Goal: Task Accomplishment & Management: Complete application form

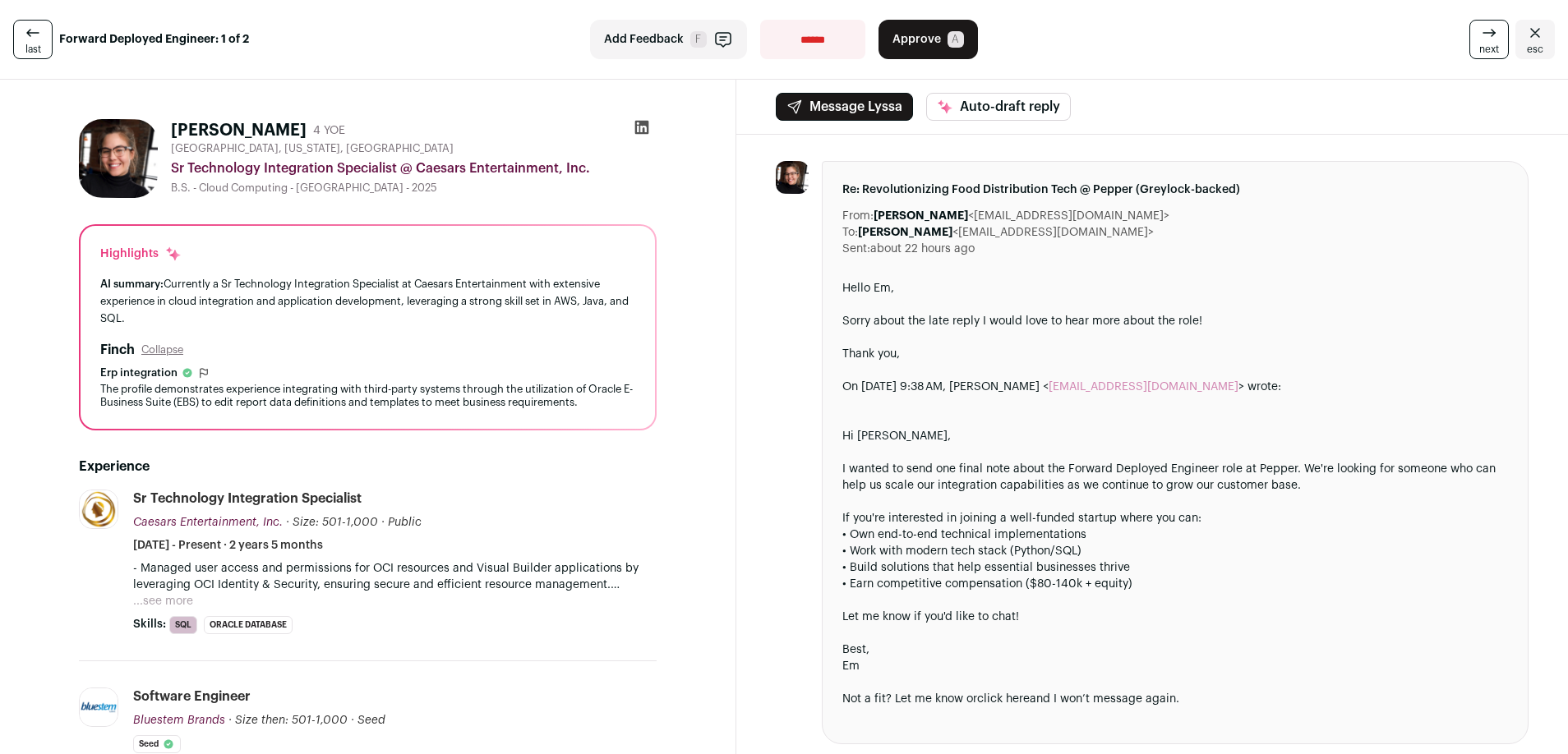
click at [1485, 44] on span "next" at bounding box center [1489, 49] width 20 height 13
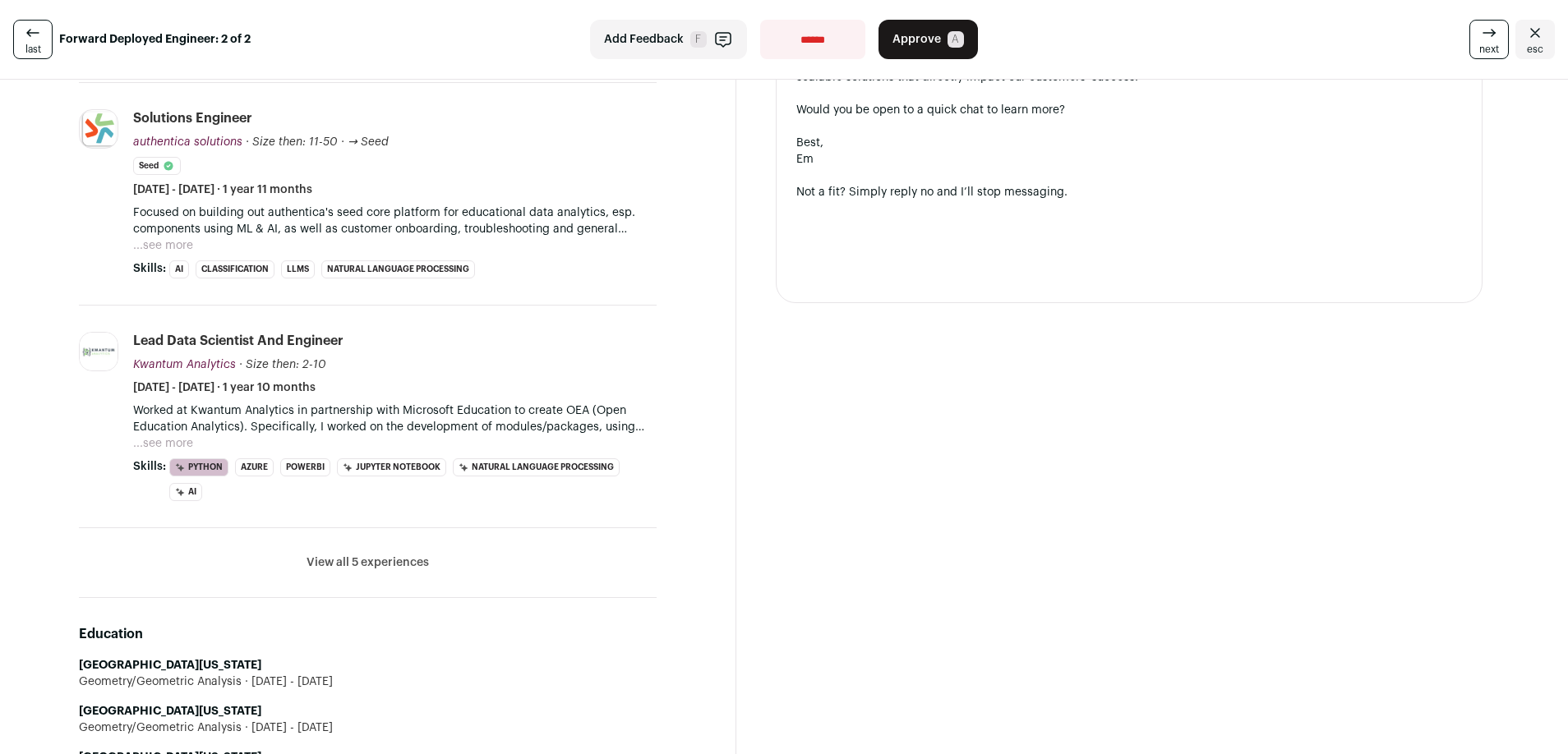
scroll to position [871, 0]
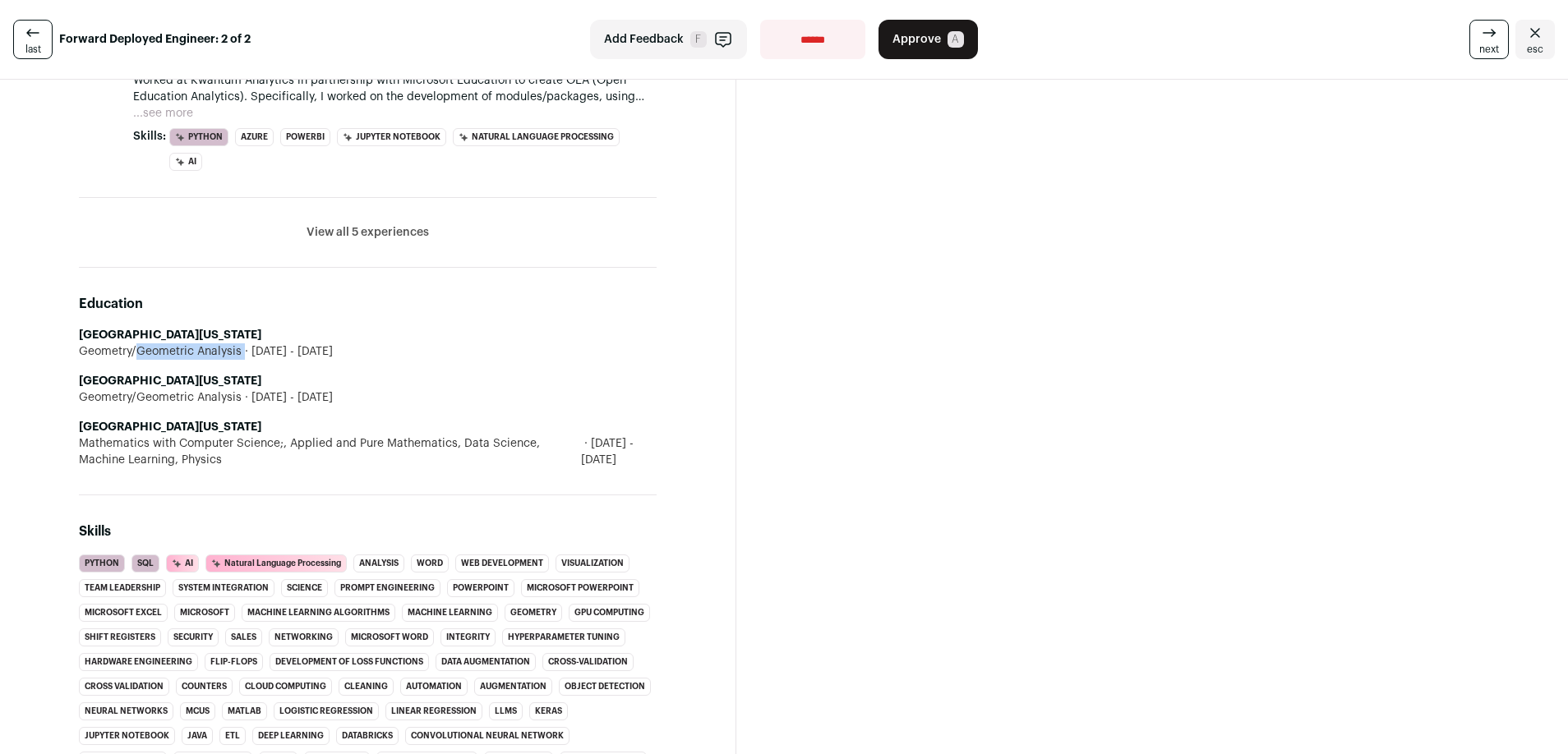
drag, startPoint x: 77, startPoint y: 349, endPoint x: 248, endPoint y: 351, distance: 171.0
click at [248, 351] on div "[DEMOGRAPHIC_DATA][PERSON_NAME] 4 YOE [GEOGRAPHIC_DATA], [US_STATE], [GEOGRAPHI…" at bounding box center [367, 280] width 657 height 2093
click at [186, 440] on div "Mathematics with Computer Science;, Applied and Pure Mathematics, Data Science,…" at bounding box center [368, 452] width 577 height 33
drag, startPoint x: 81, startPoint y: 441, endPoint x: 271, endPoint y: 459, distance: 190.9
click at [271, 459] on div "Mathematics with Computer Science;, Applied and Pure Mathematics, Data Science,…" at bounding box center [368, 452] width 577 height 33
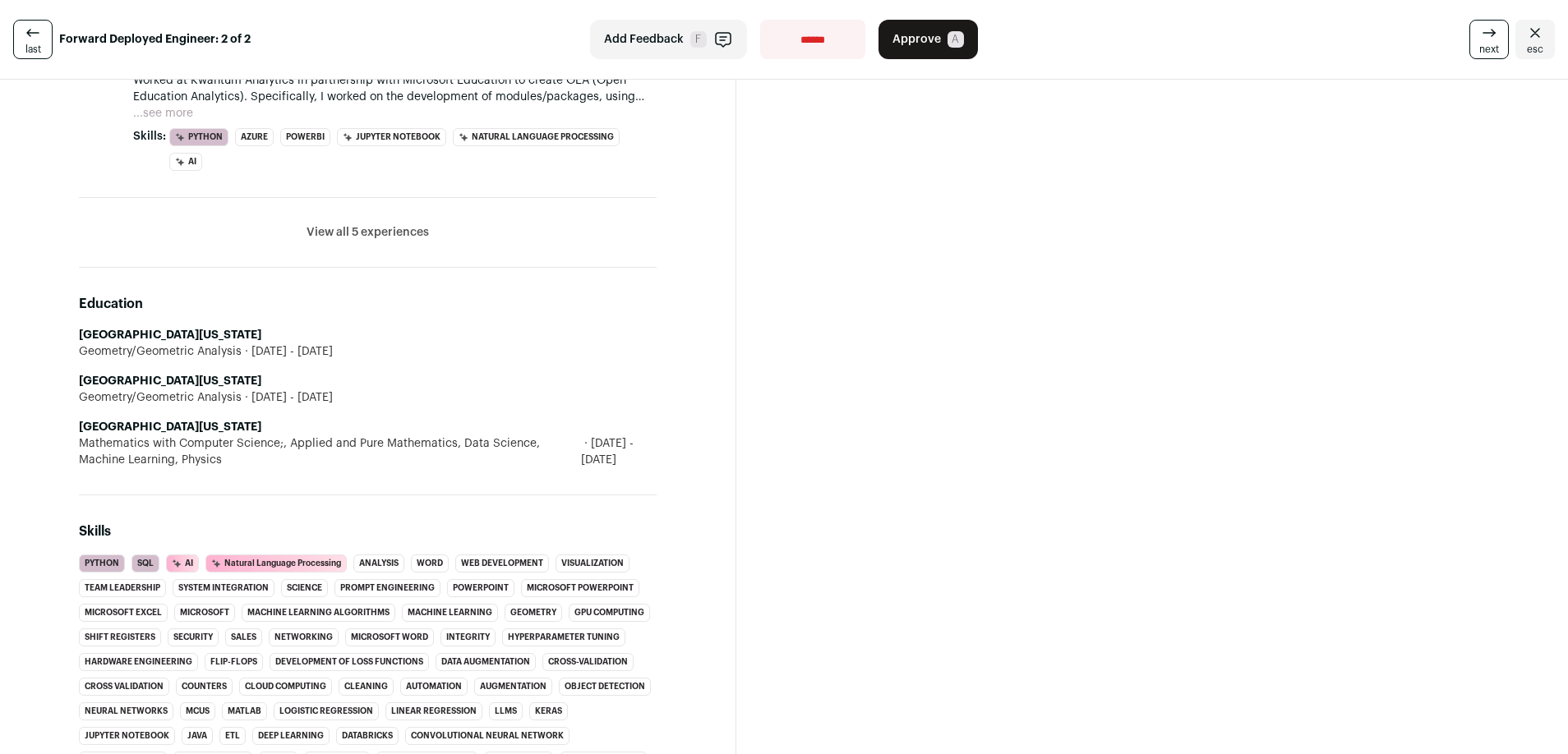
copy div "Mathematics with Computer Science;, Applied and Pure Mathematics, Data Science,…"
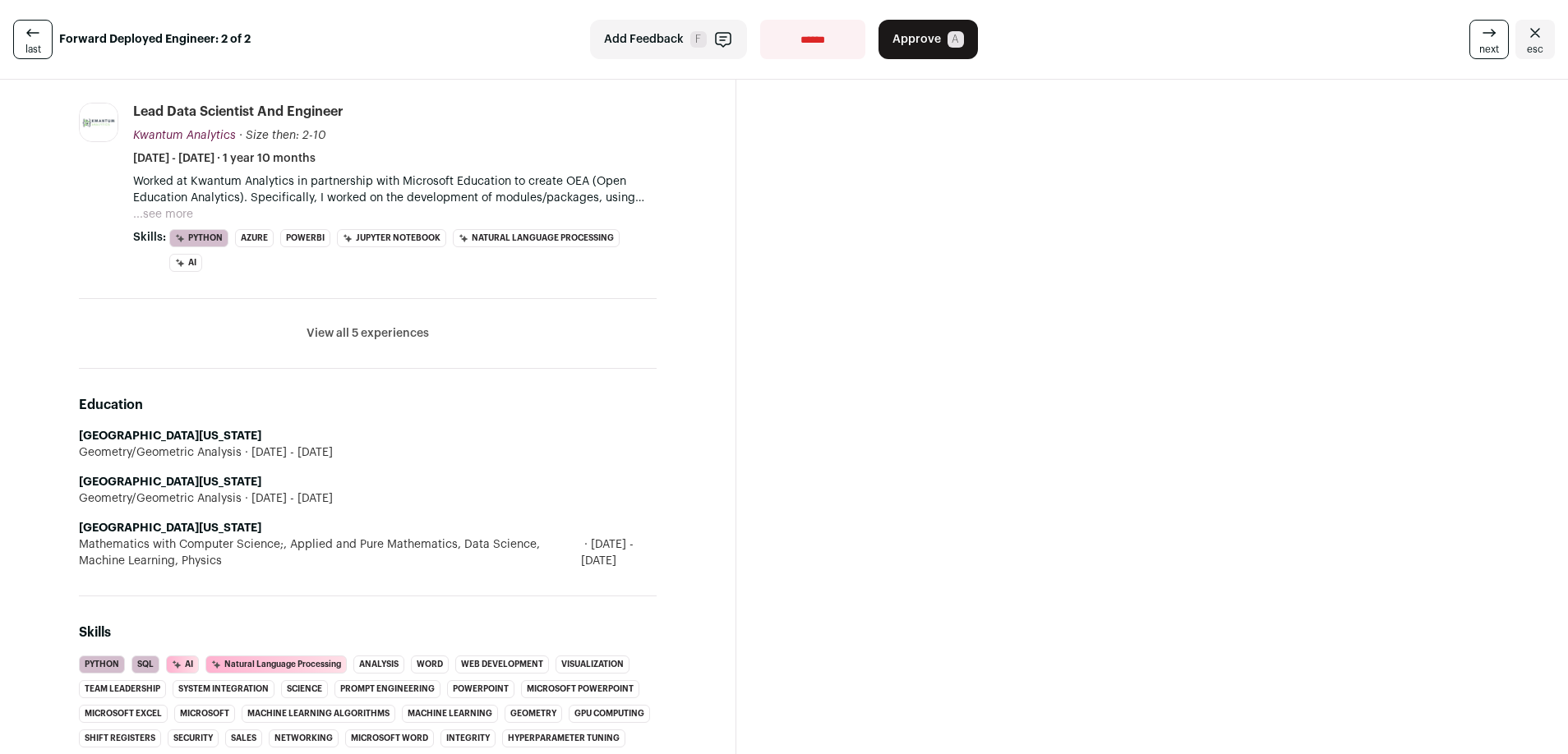
scroll to position [773, 0]
click at [148, 476] on strong "[GEOGRAPHIC_DATA][US_STATE]" at bounding box center [170, 480] width 182 height 12
drag, startPoint x: 77, startPoint y: 479, endPoint x: 307, endPoint y: 486, distance: 230.1
click at [307, 486] on div "[DEMOGRAPHIC_DATA][PERSON_NAME] 4 YOE [GEOGRAPHIC_DATA], [US_STATE], [GEOGRAPHI…" at bounding box center [367, 379] width 657 height 2093
click at [106, 434] on strong "[GEOGRAPHIC_DATA][US_STATE]" at bounding box center [170, 433] width 182 height 12
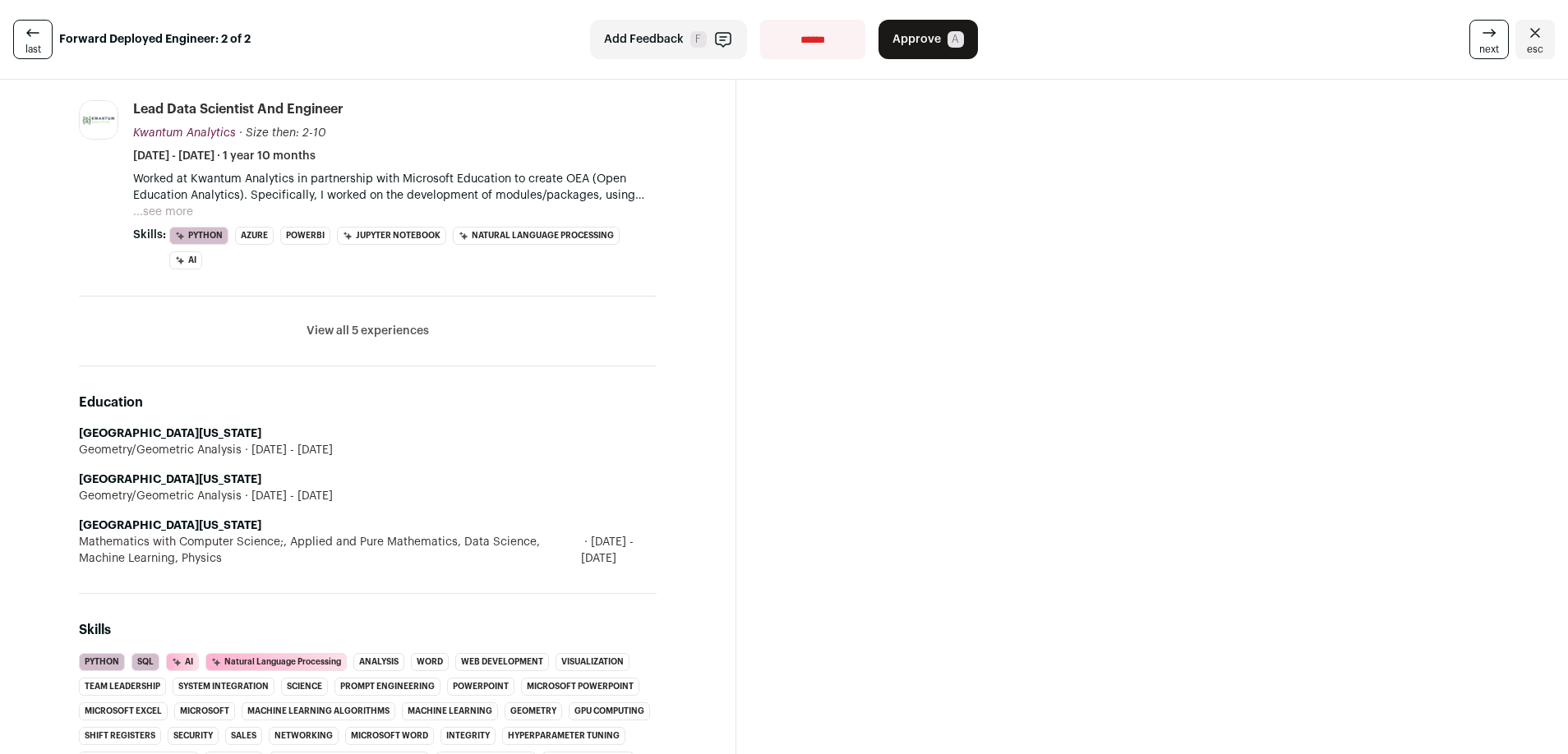
drag, startPoint x: 87, startPoint y: 426, endPoint x: 326, endPoint y: 448, distance: 240.0
click at [326, 448] on li "[GEOGRAPHIC_DATA][US_STATE] Geometry/Geometric Analysis [DATE] - [DATE]" at bounding box center [368, 442] width 577 height 33
click at [311, 436] on li "[GEOGRAPHIC_DATA][US_STATE] Geometry/Geometric Analysis [DATE] - [DATE]" at bounding box center [368, 442] width 577 height 33
drag, startPoint x: 80, startPoint y: 433, endPoint x: 331, endPoint y: 447, distance: 251.4
click at [331, 447] on li "[GEOGRAPHIC_DATA][US_STATE] Geometry/Geometric Analysis [DATE] - [DATE]" at bounding box center [368, 442] width 577 height 33
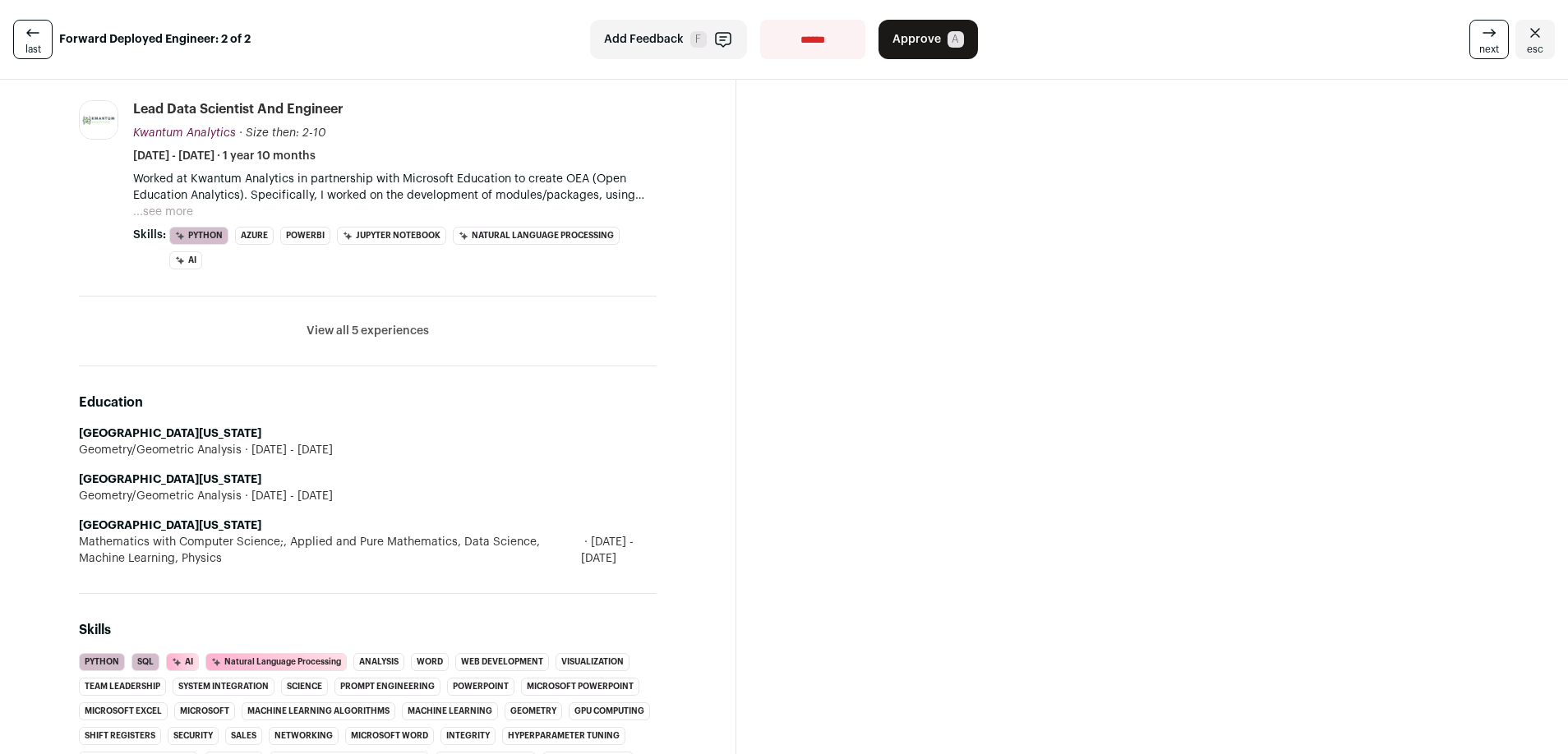
click at [326, 447] on div "Geometry/Geometric Analysis [DATE] - [DATE]" at bounding box center [368, 450] width 577 height 16
drag, startPoint x: 324, startPoint y: 447, endPoint x: 50, endPoint y: 431, distance: 274.5
click at [50, 431] on div "[DEMOGRAPHIC_DATA][PERSON_NAME] 4 YOE [GEOGRAPHIC_DATA], [US_STATE], [GEOGRAPHI…" at bounding box center [367, 379] width 657 height 2093
click at [52, 431] on div "[DEMOGRAPHIC_DATA][PERSON_NAME] 4 YOE [GEOGRAPHIC_DATA], [US_STATE], [GEOGRAPHI…" at bounding box center [367, 379] width 657 height 2093
drag, startPoint x: 81, startPoint y: 434, endPoint x: 247, endPoint y: 425, distance: 166.2
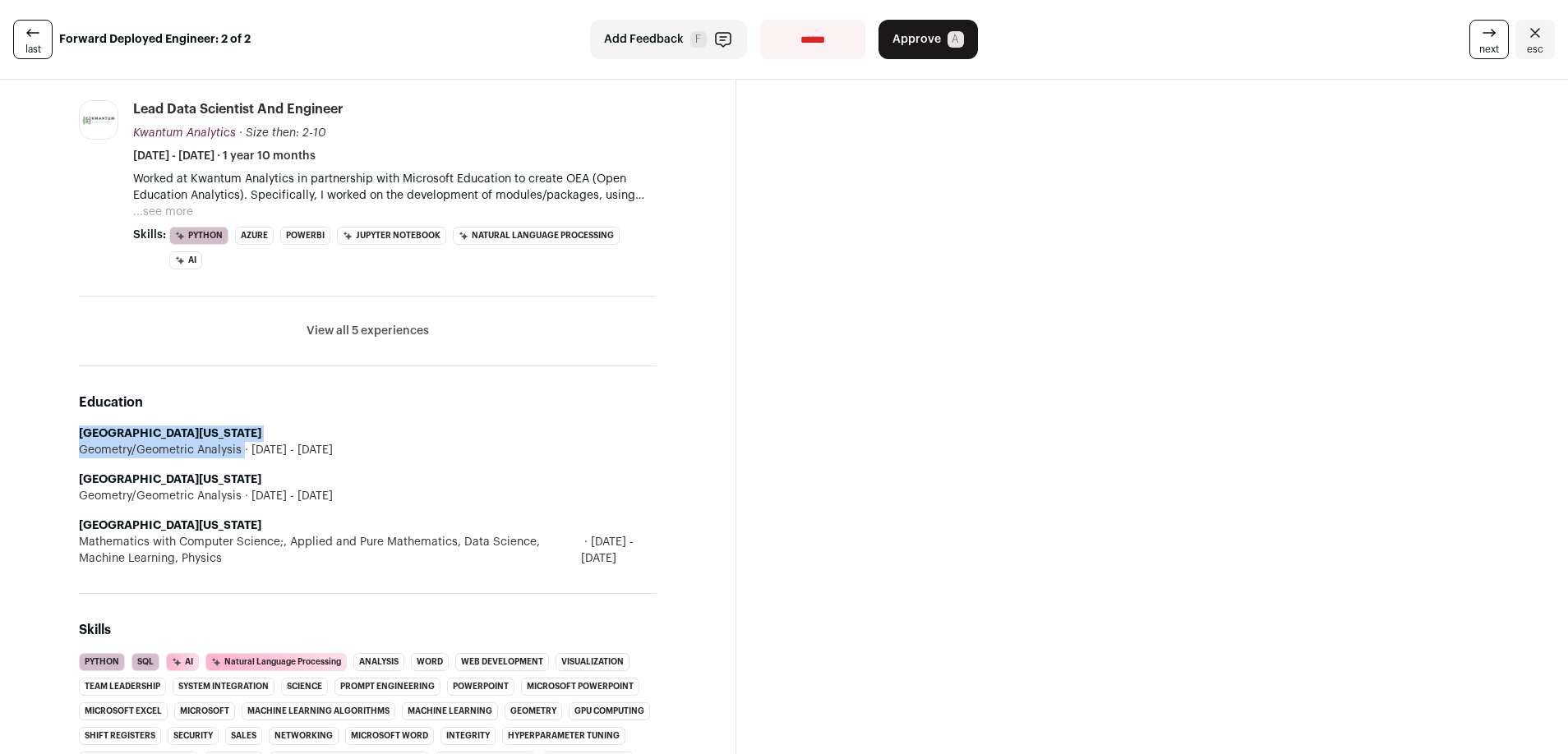
click at [248, 449] on li "[GEOGRAPHIC_DATA][US_STATE] Geometry/Geometric Analysis [DATE] - [DATE]" at bounding box center [368, 442] width 577 height 33
copy li "[GEOGRAPHIC_DATA][US_STATE] Geometry/Geometric Analysis"
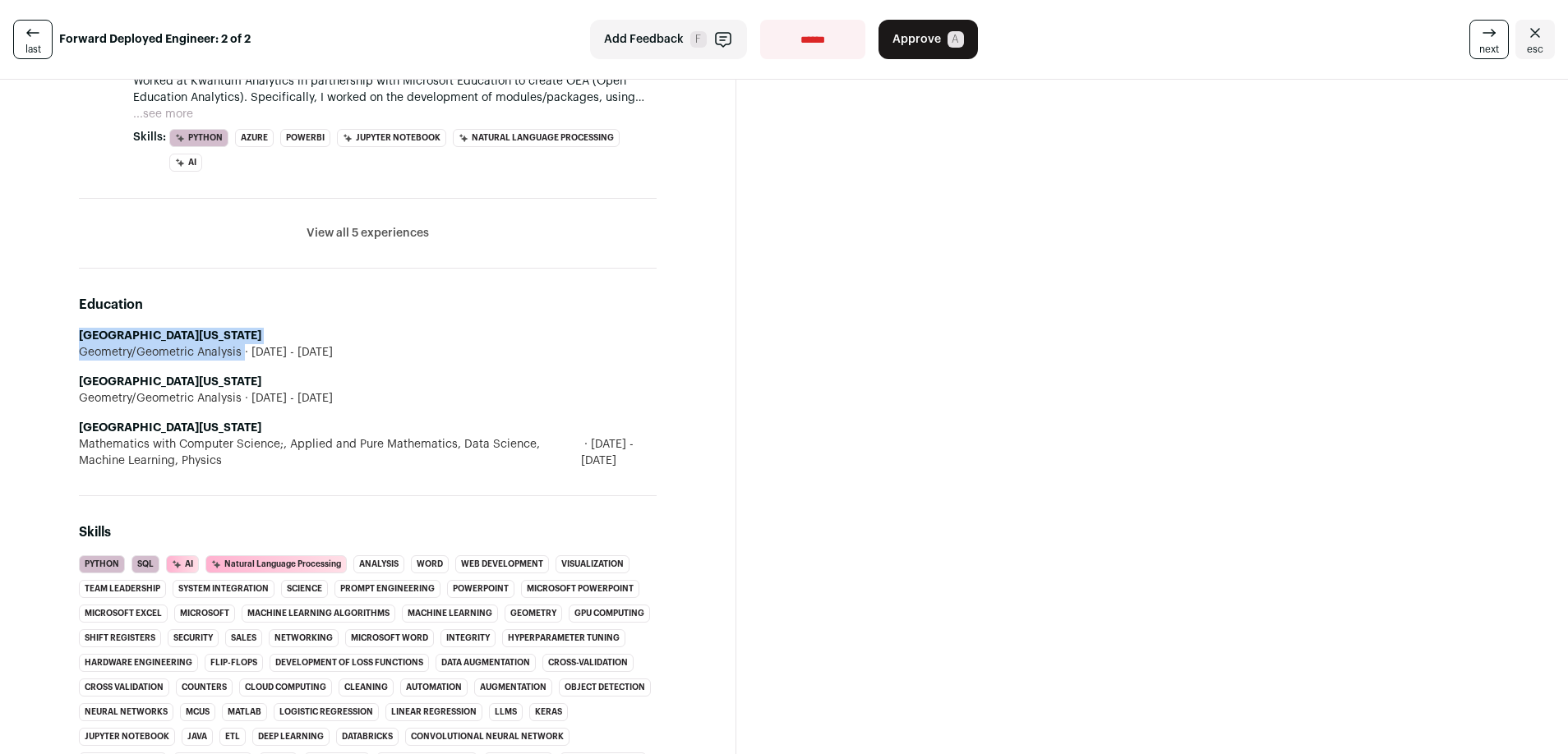
scroll to position [871, 0]
click at [361, 235] on button "View all 5 experiences" at bounding box center [368, 234] width 122 height 16
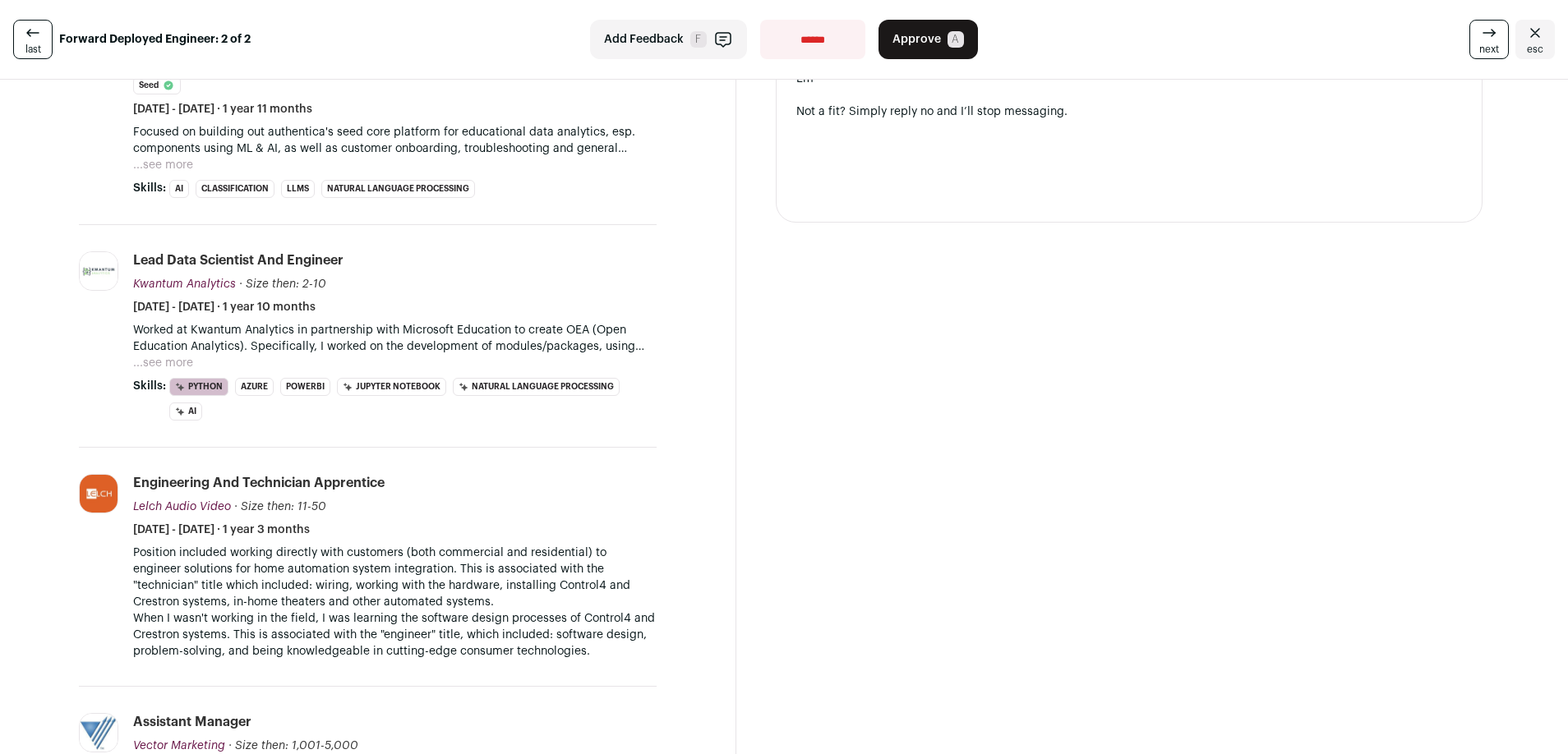
scroll to position [610, 0]
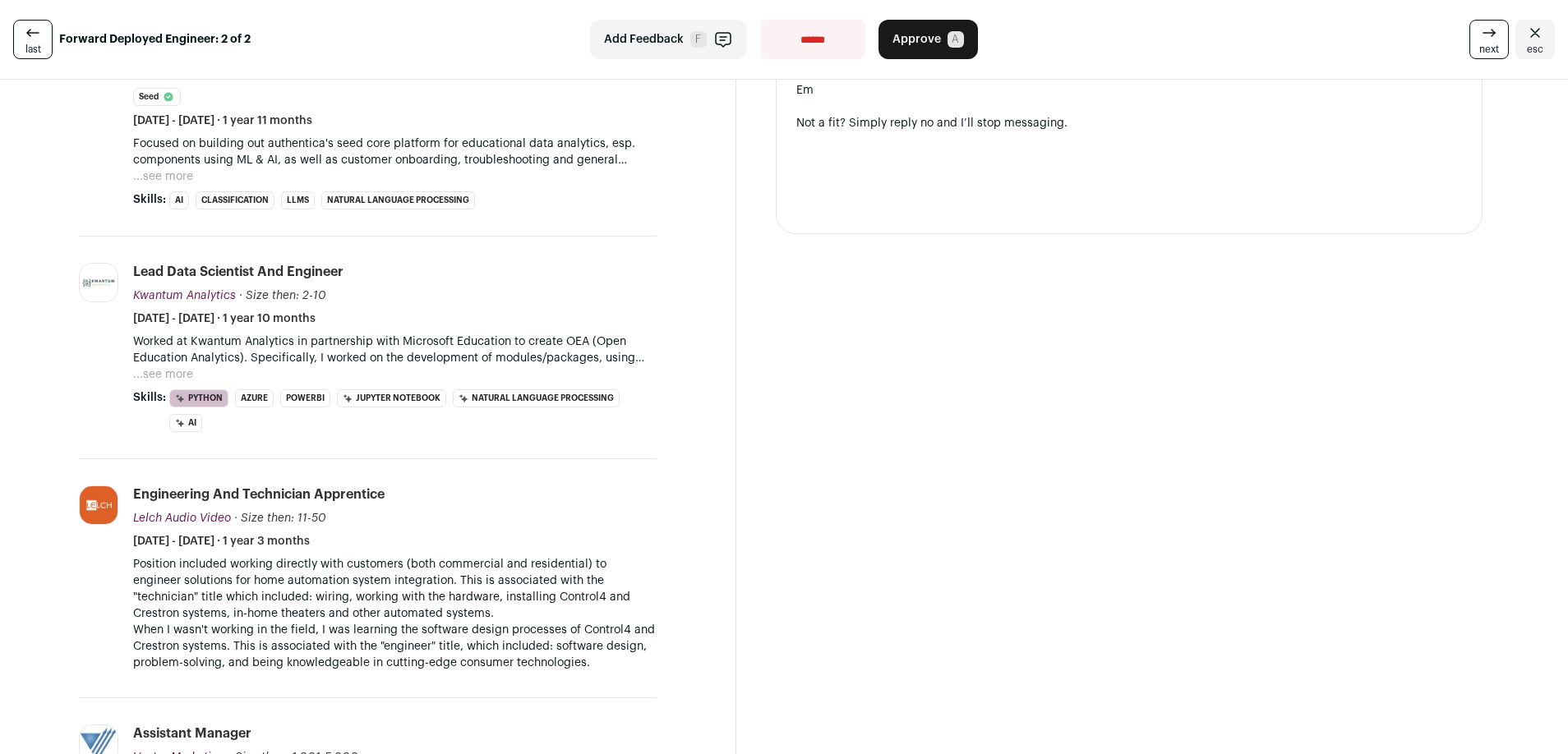
click at [173, 373] on button "...see more" at bounding box center [163, 374] width 60 height 16
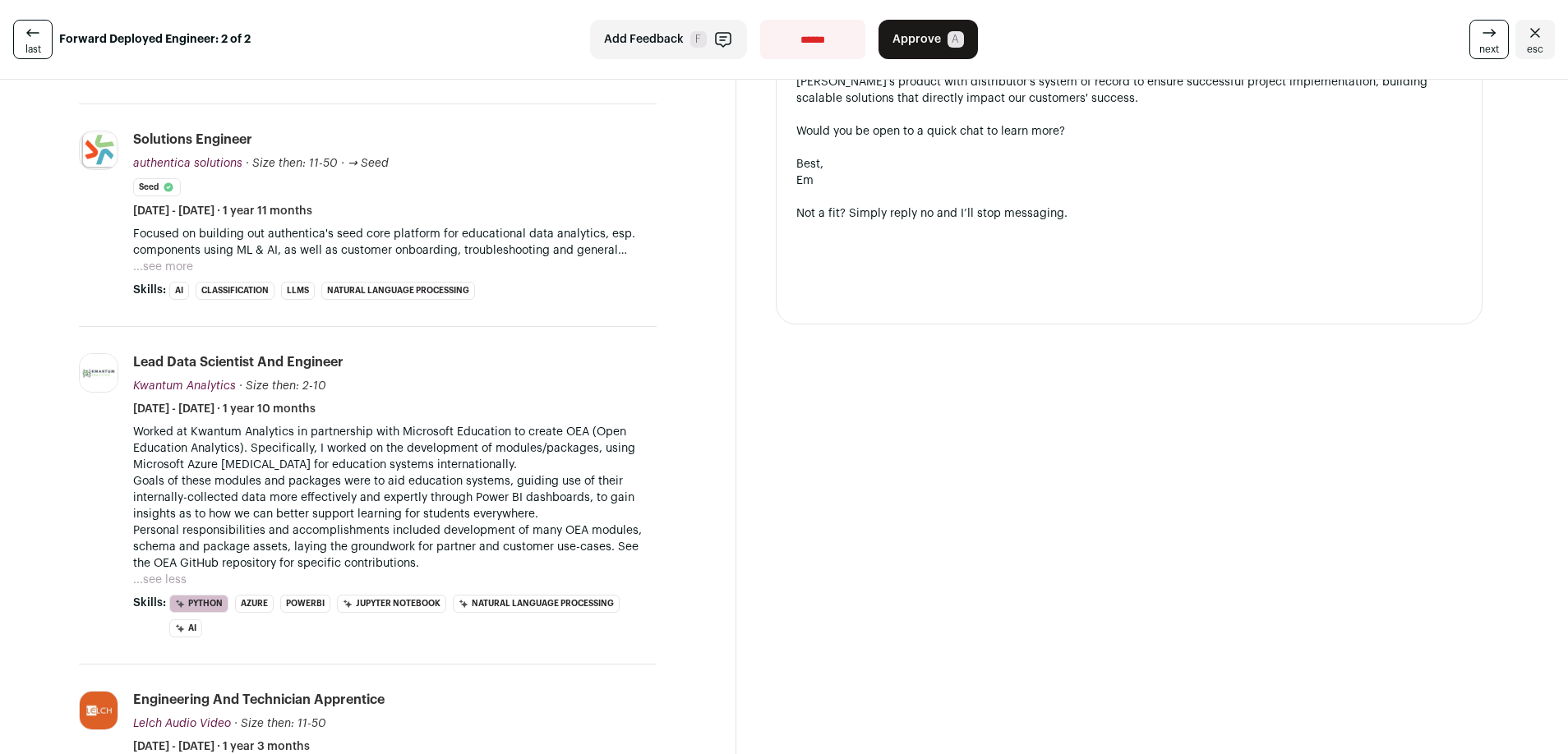
scroll to position [371, 0]
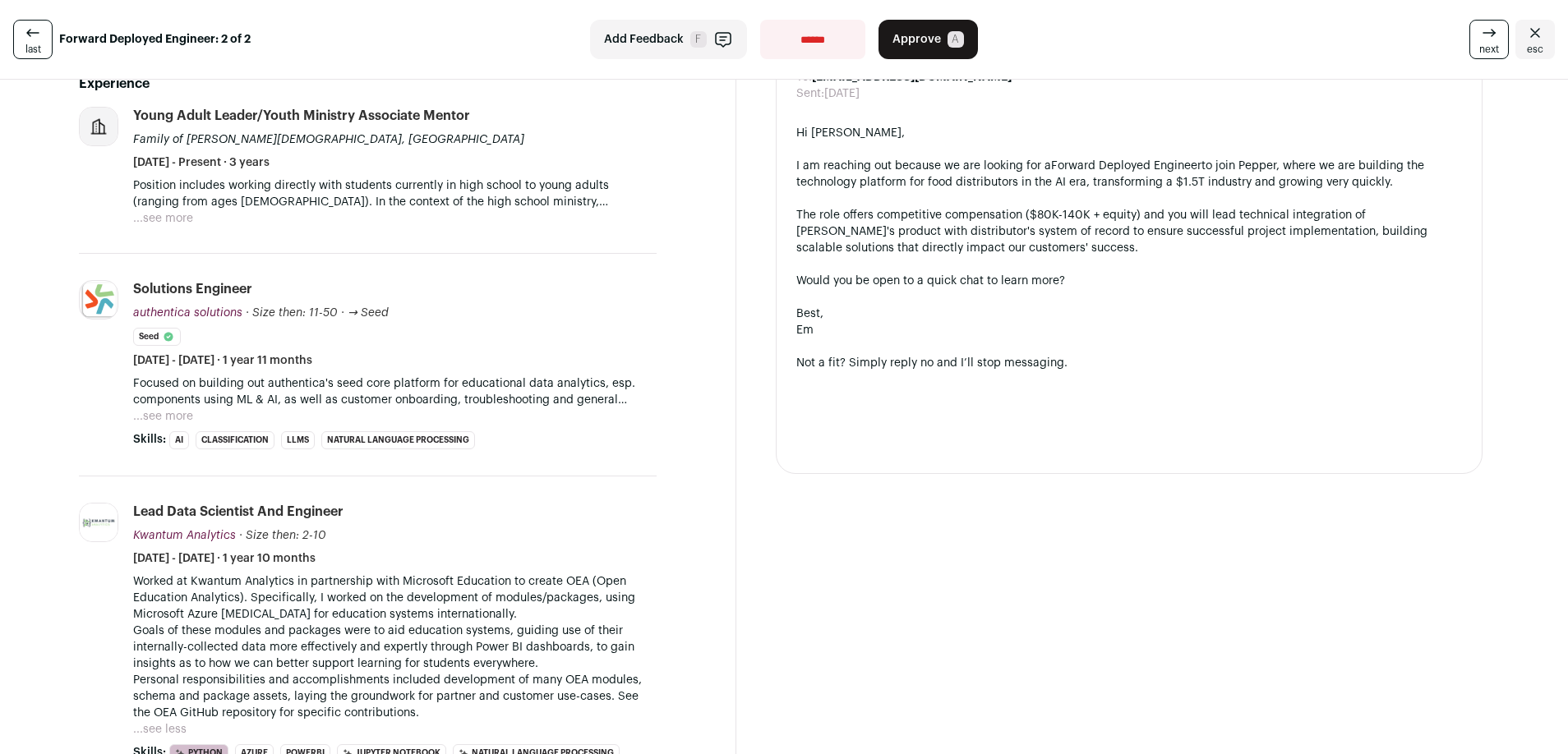
click at [164, 415] on button "...see more" at bounding box center [163, 416] width 60 height 16
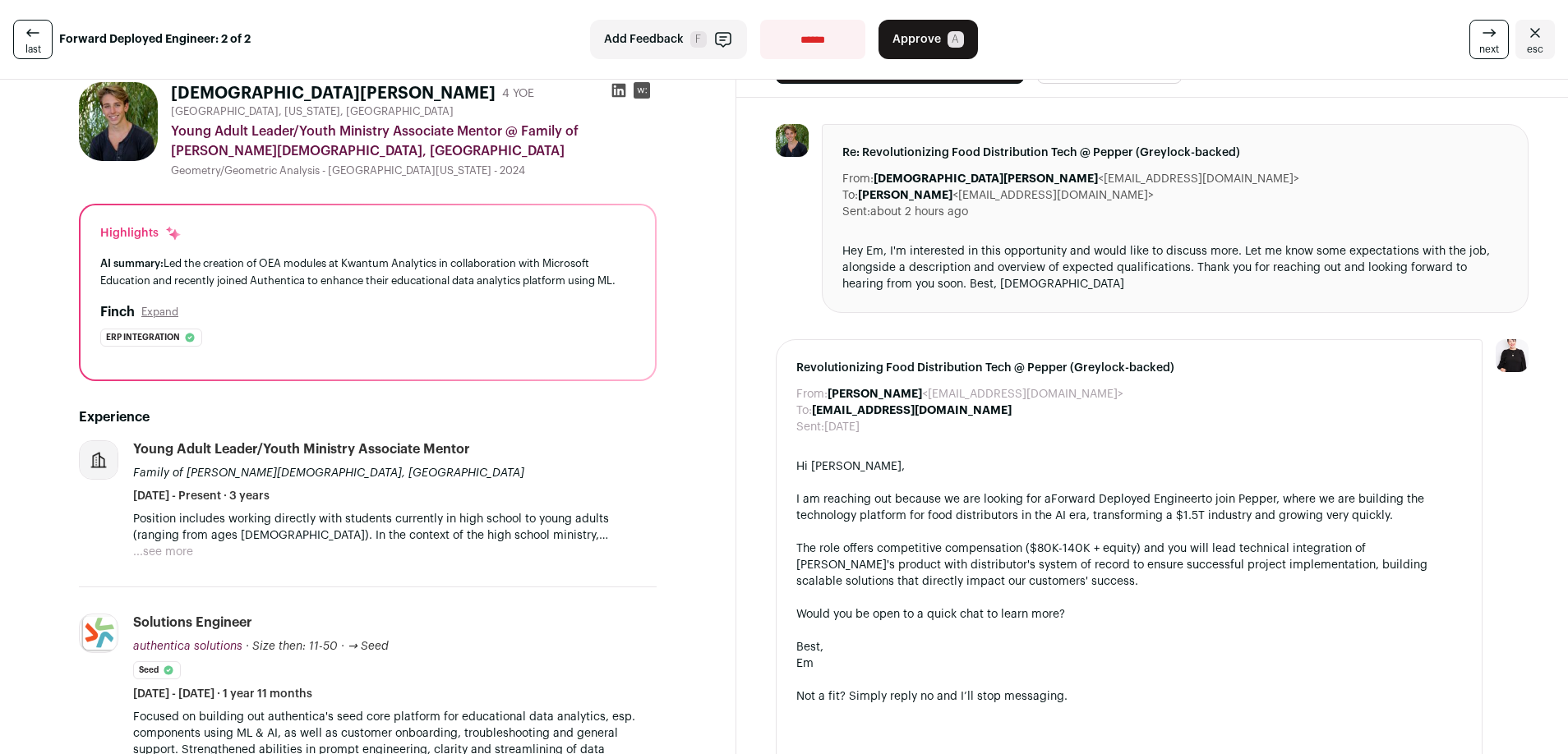
scroll to position [80, 0]
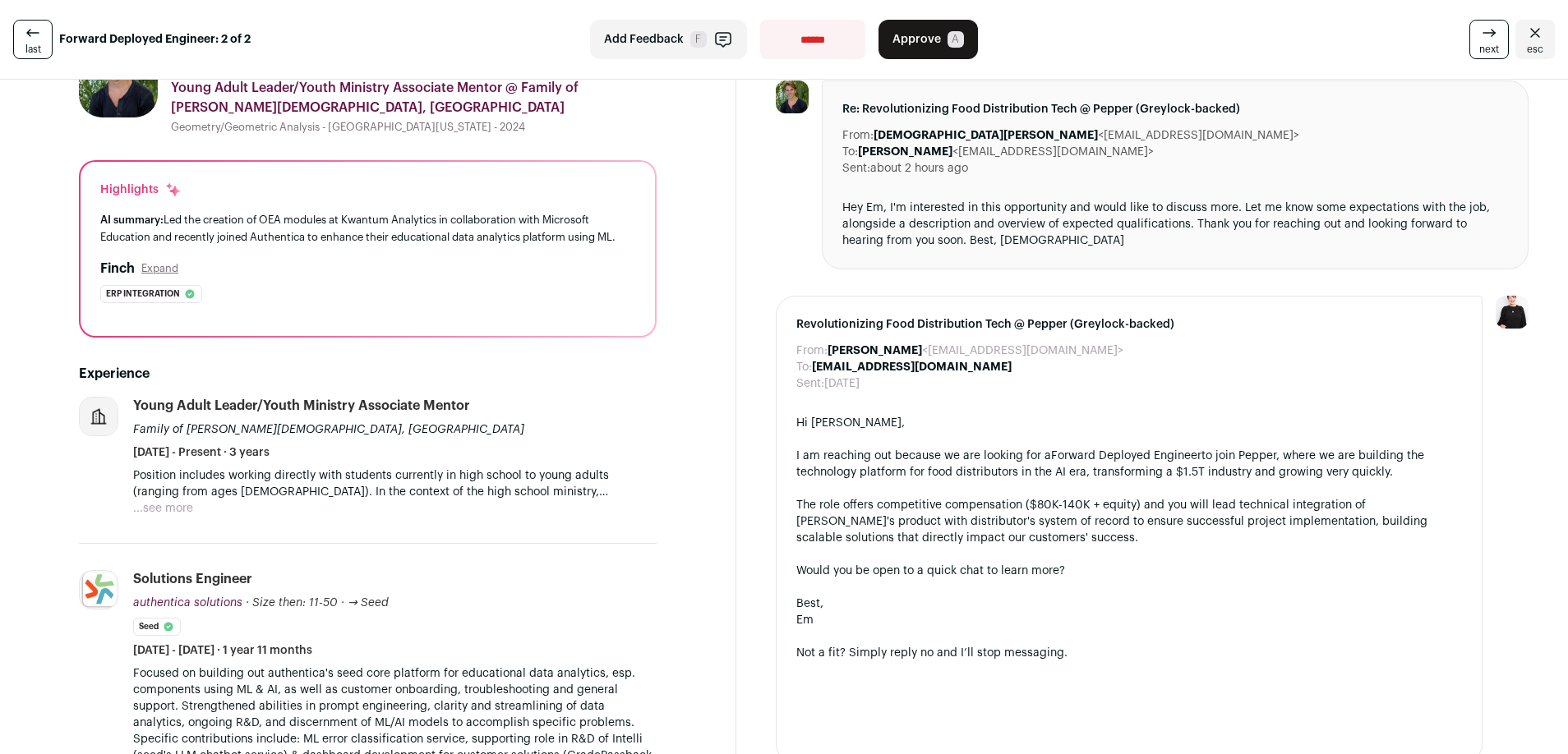
click at [175, 514] on button "...see more" at bounding box center [163, 509] width 60 height 16
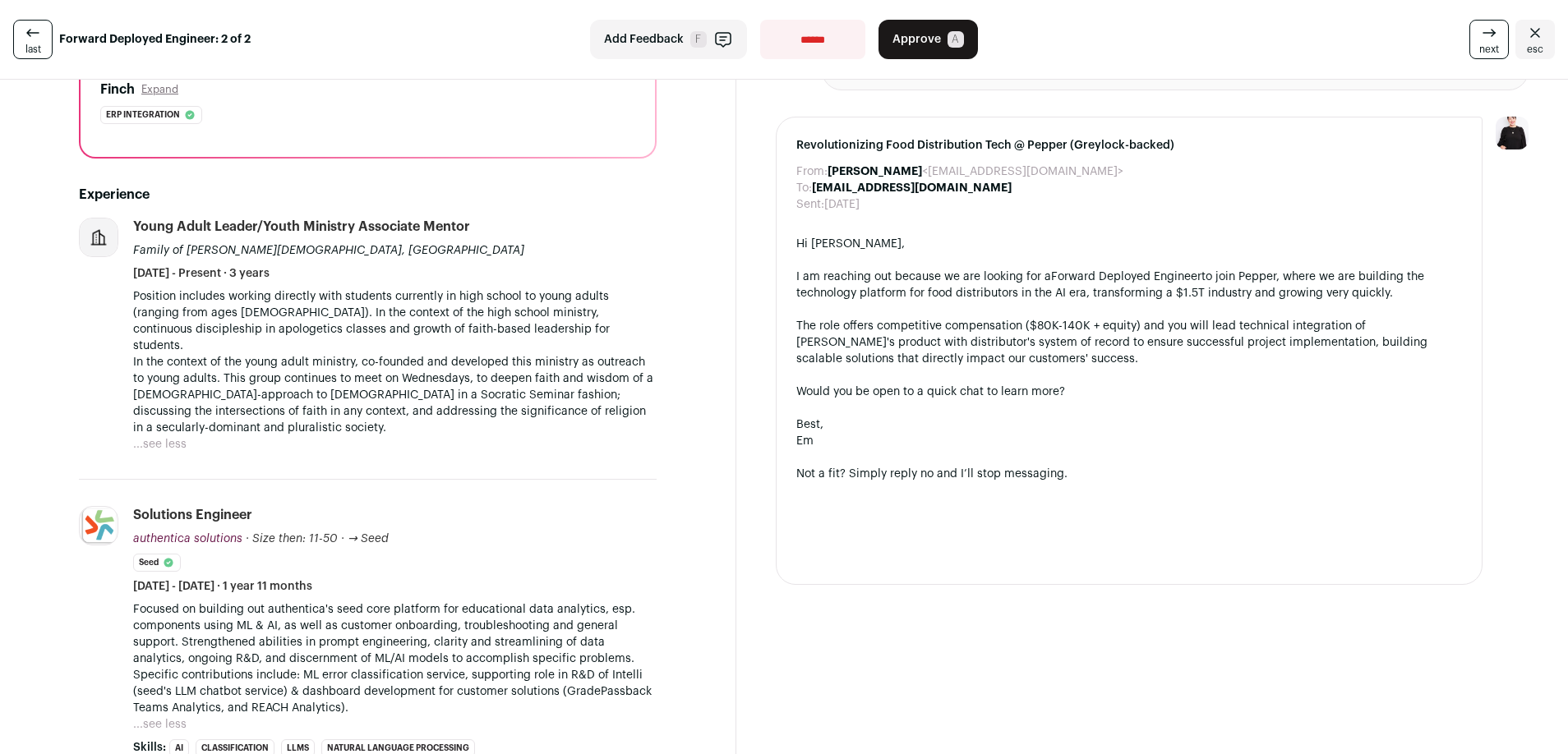
scroll to position [0, 0]
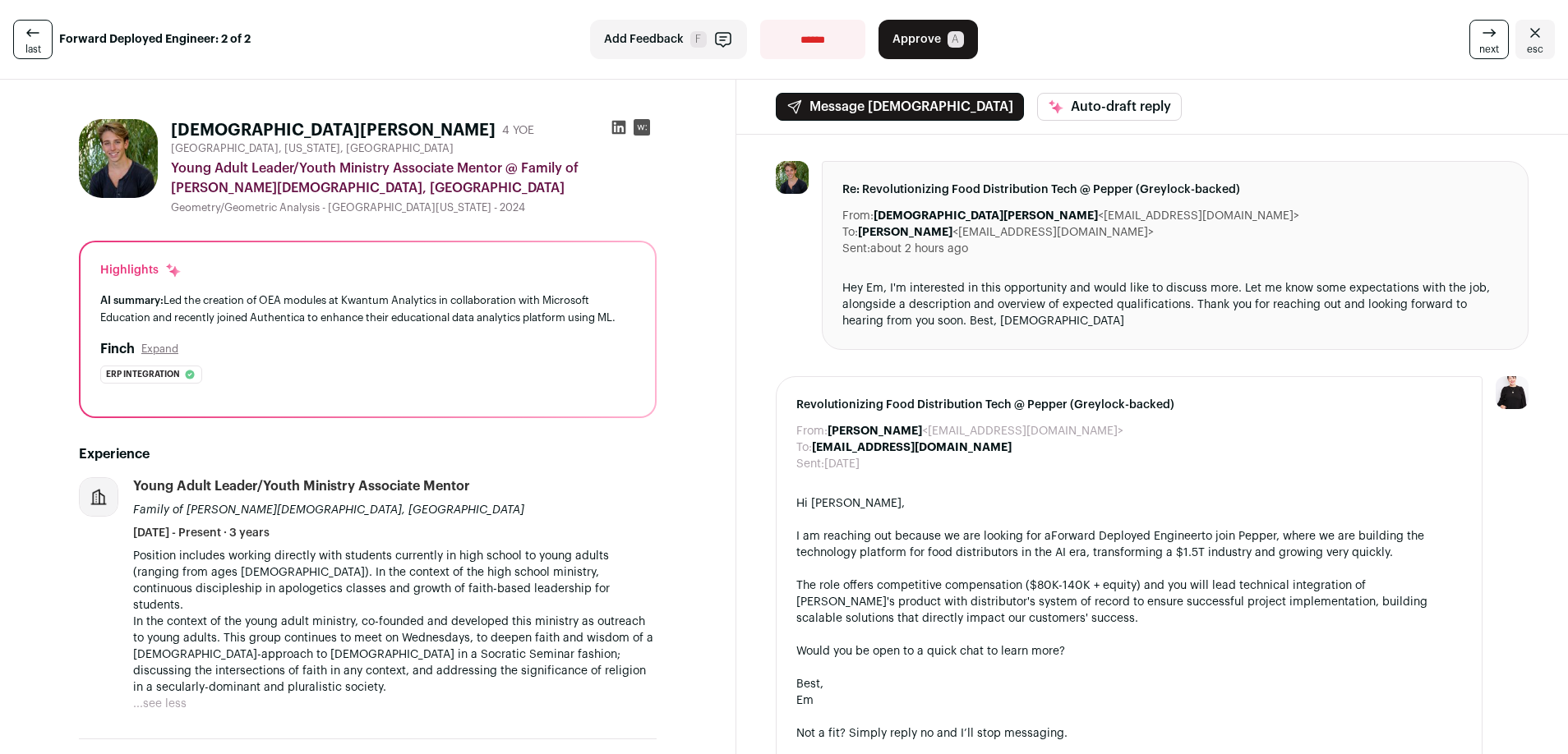
click at [41, 37] on link "last" at bounding box center [32, 39] width 39 height 39
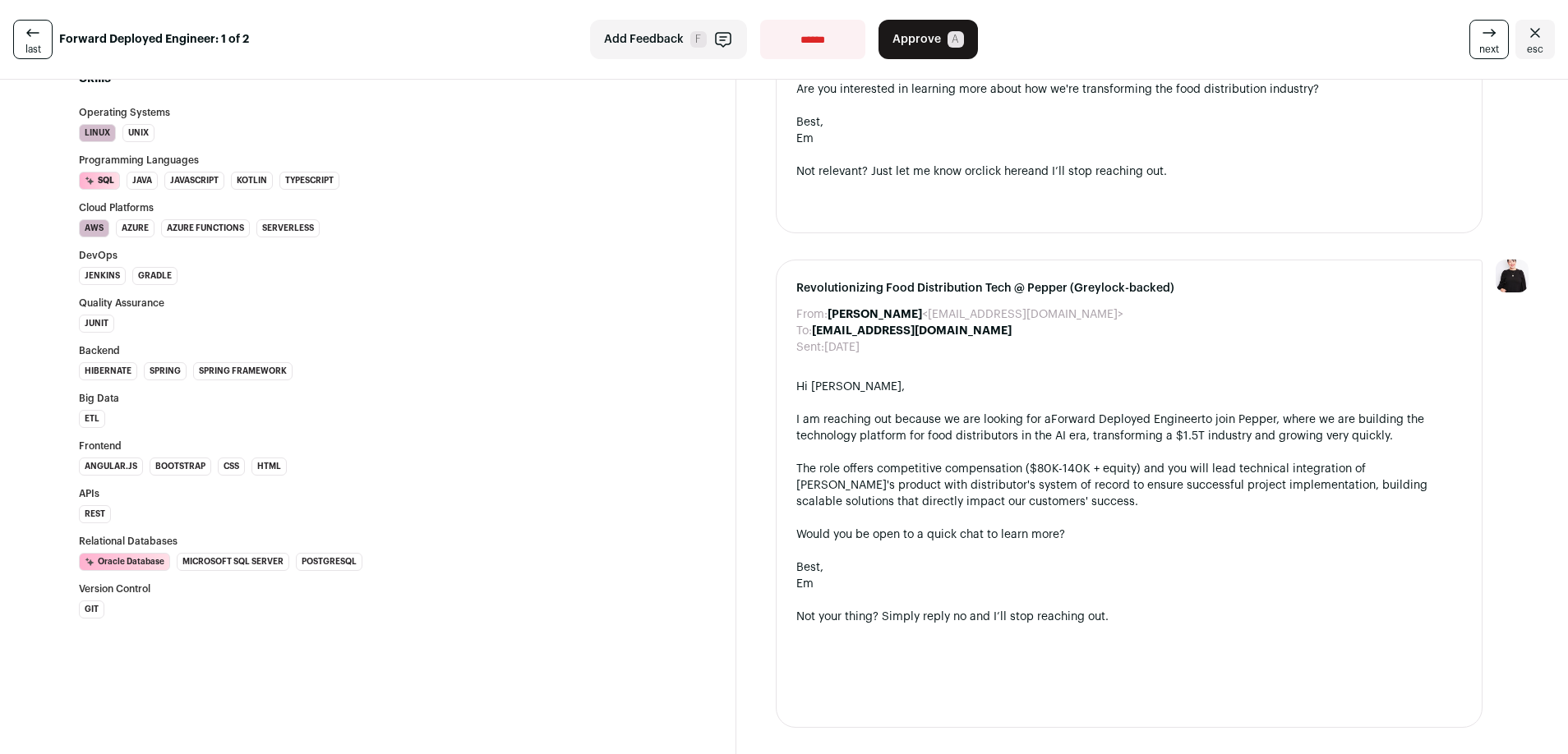
scroll to position [947, 0]
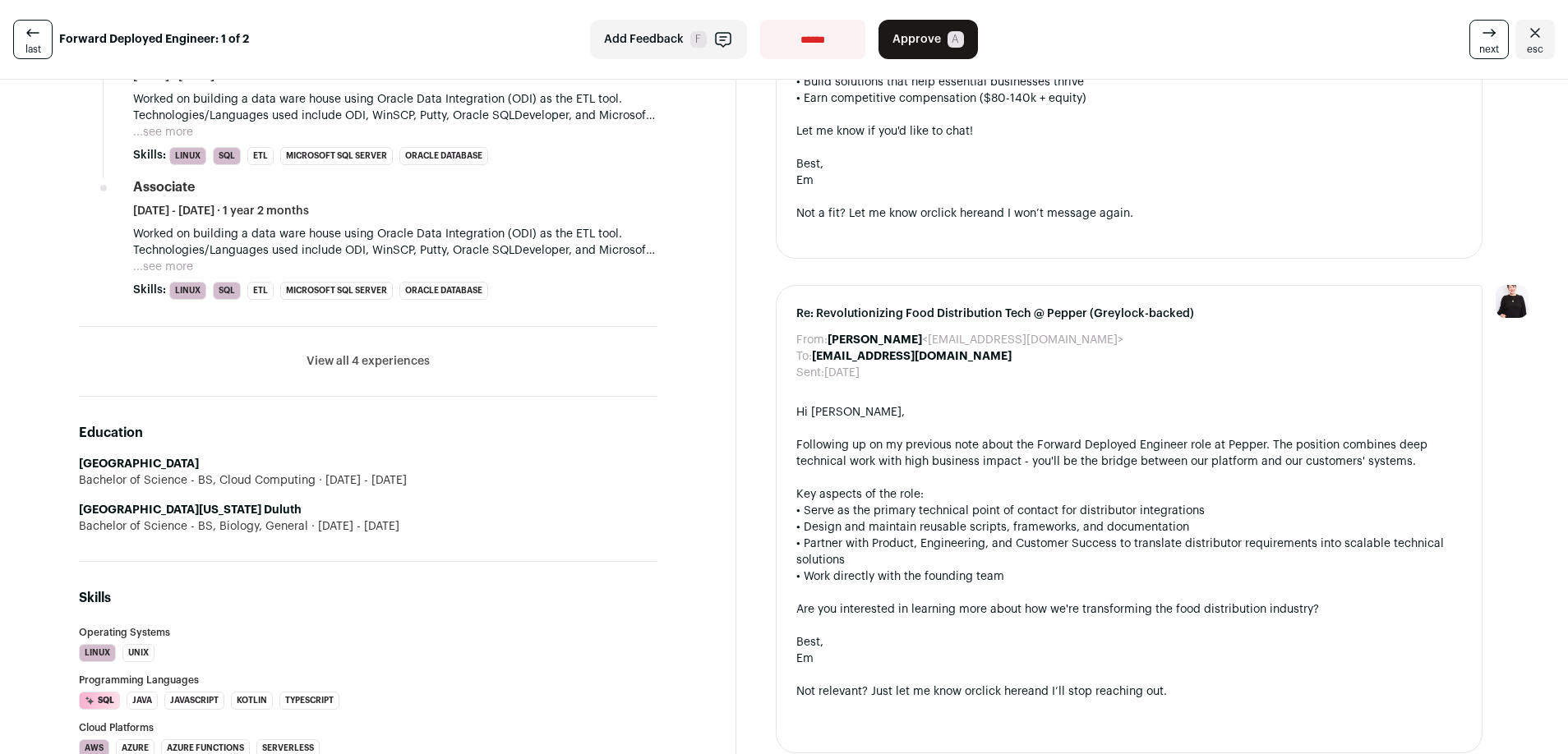
click at [372, 364] on button "View all 4 experiences" at bounding box center [368, 362] width 123 height 16
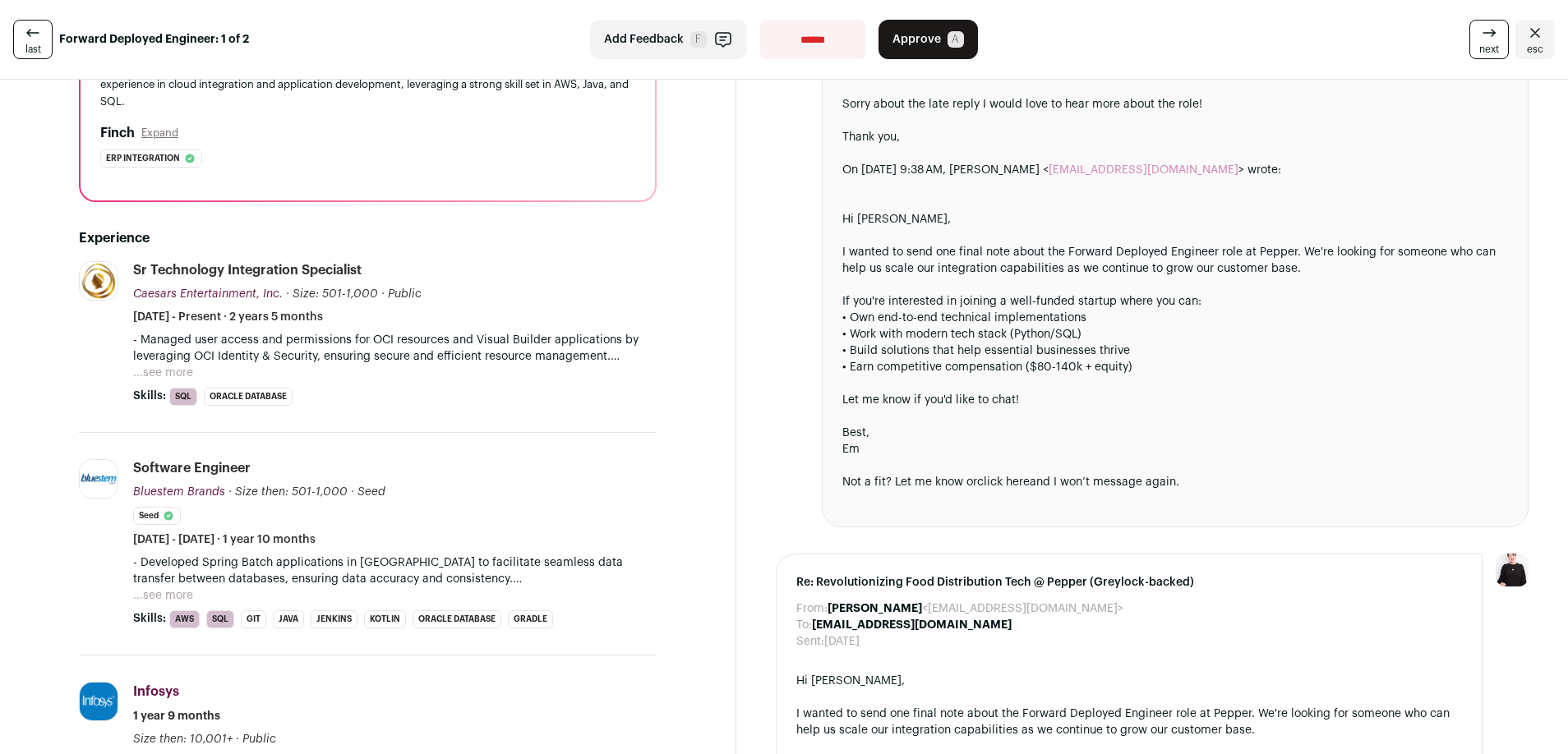
scroll to position [241, 0]
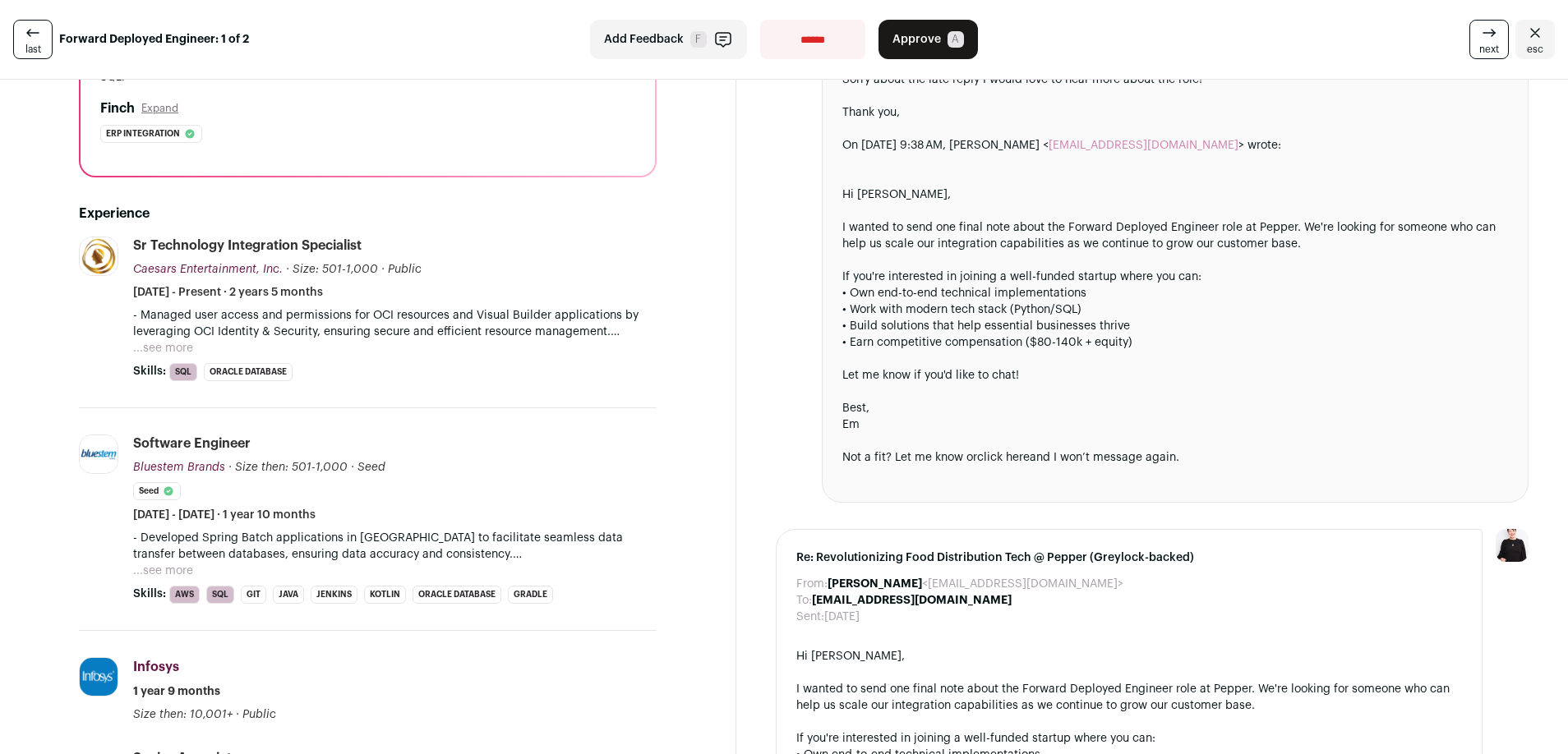
click at [164, 342] on button "...see more" at bounding box center [163, 349] width 60 height 16
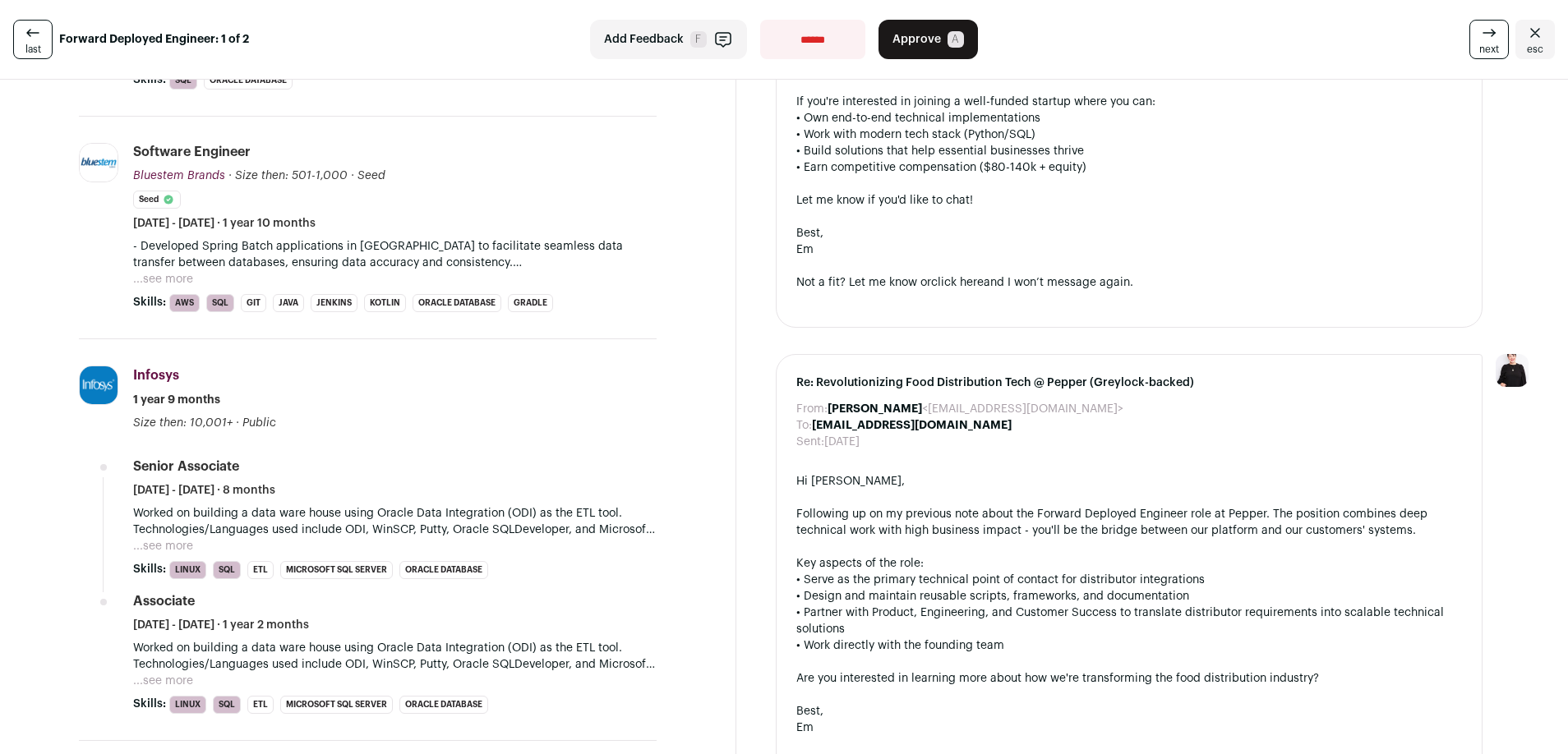
scroll to position [0, 0]
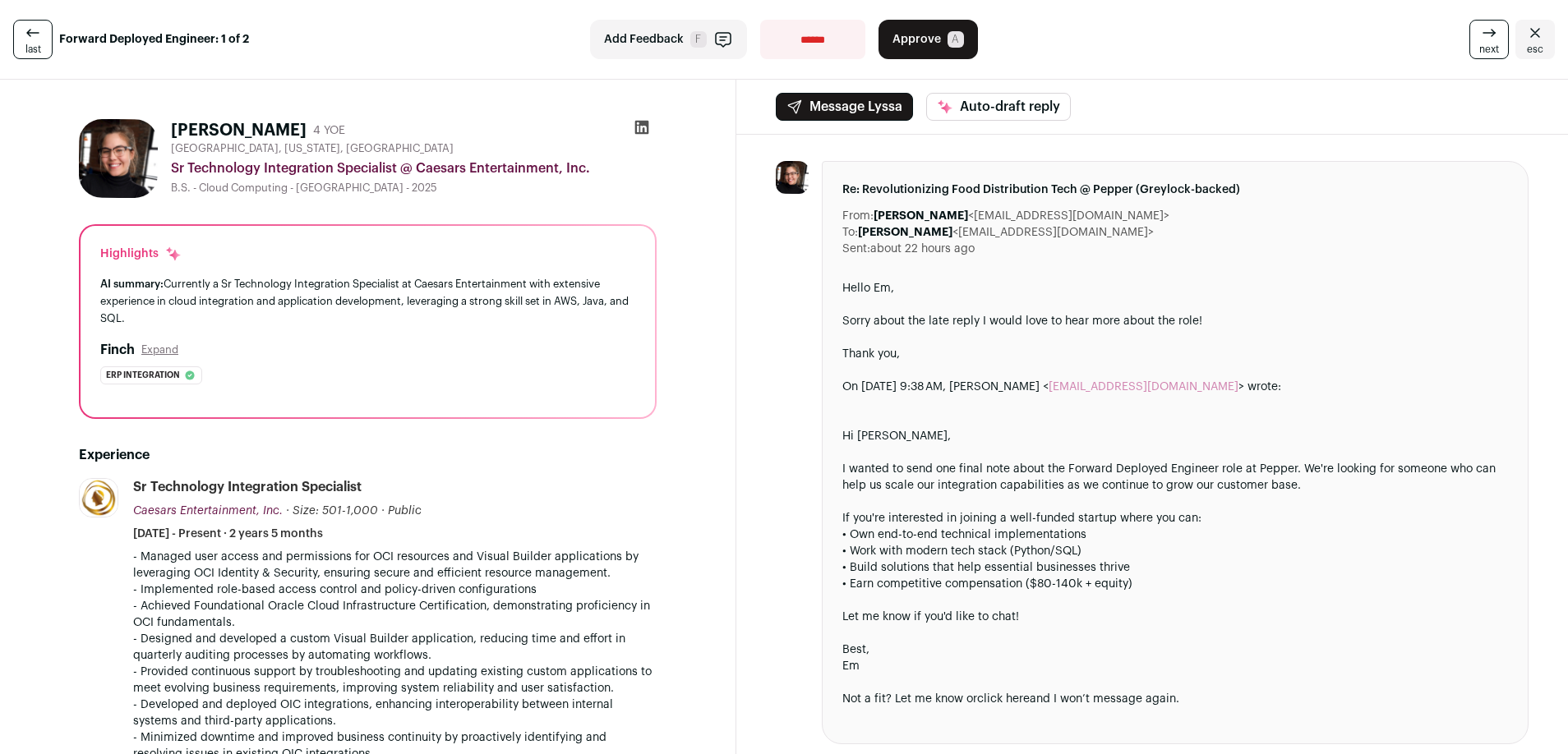
click at [901, 43] on span "Approve" at bounding box center [916, 39] width 48 height 16
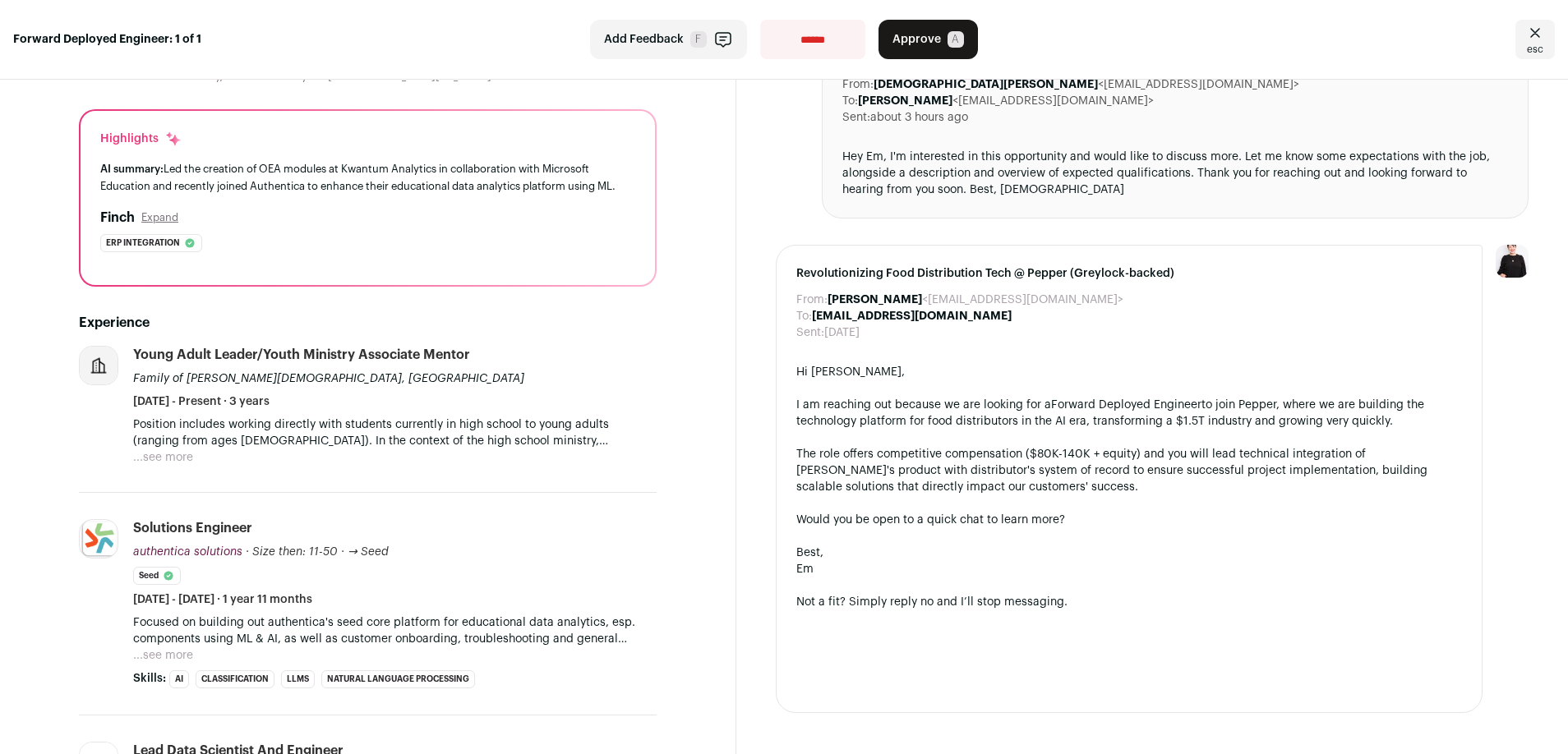
scroll to position [198, 0]
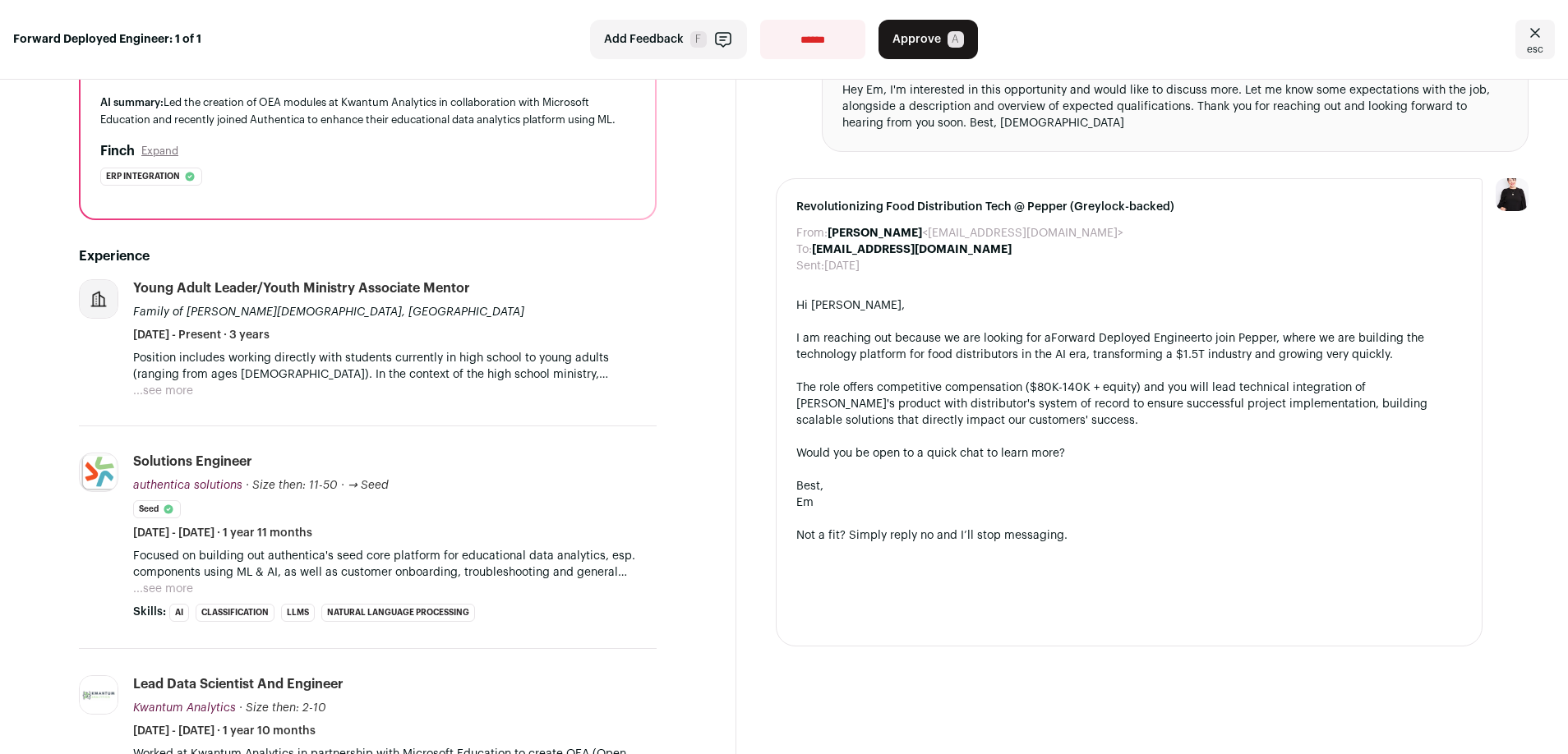
click at [154, 589] on button "...see more" at bounding box center [163, 589] width 60 height 16
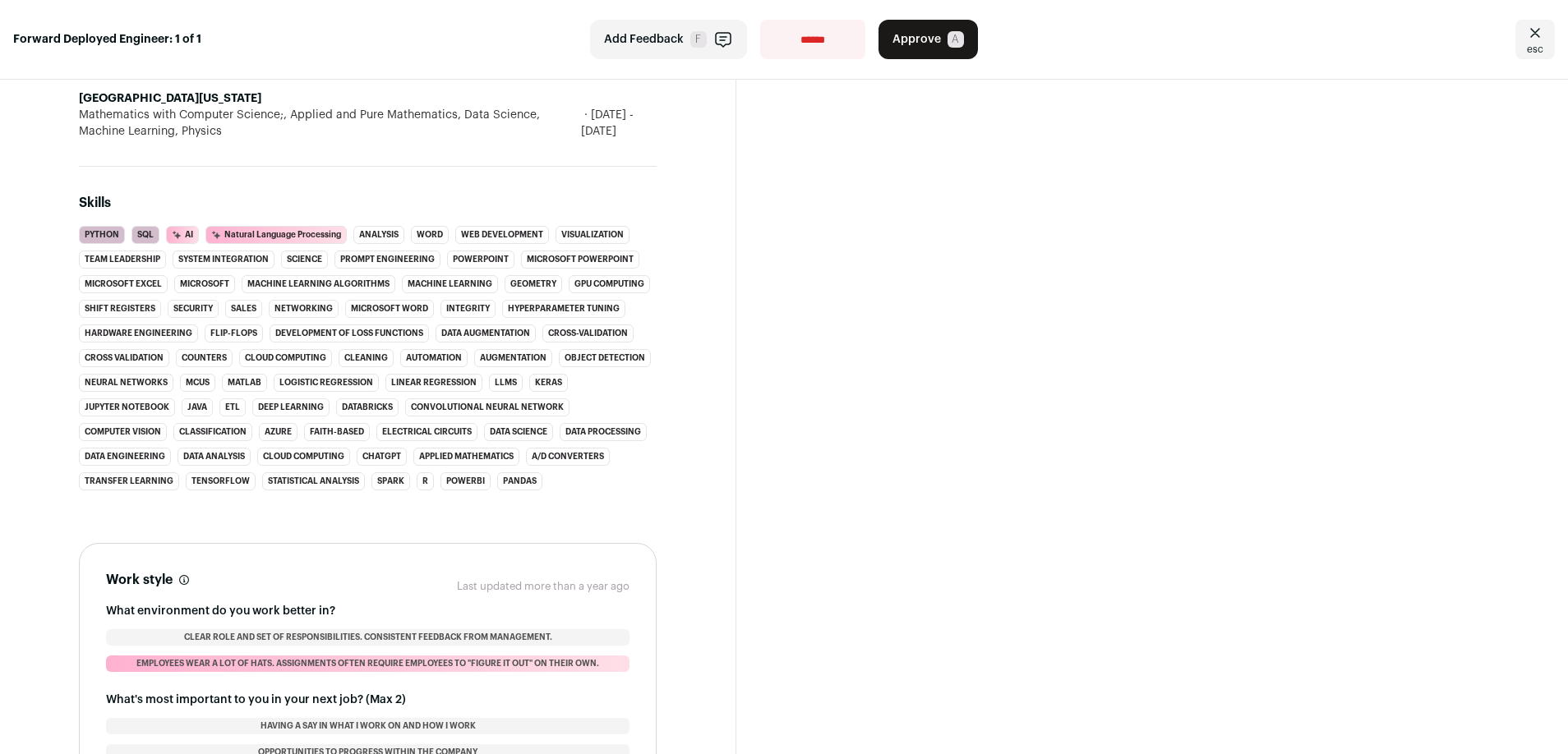
scroll to position [1279, 0]
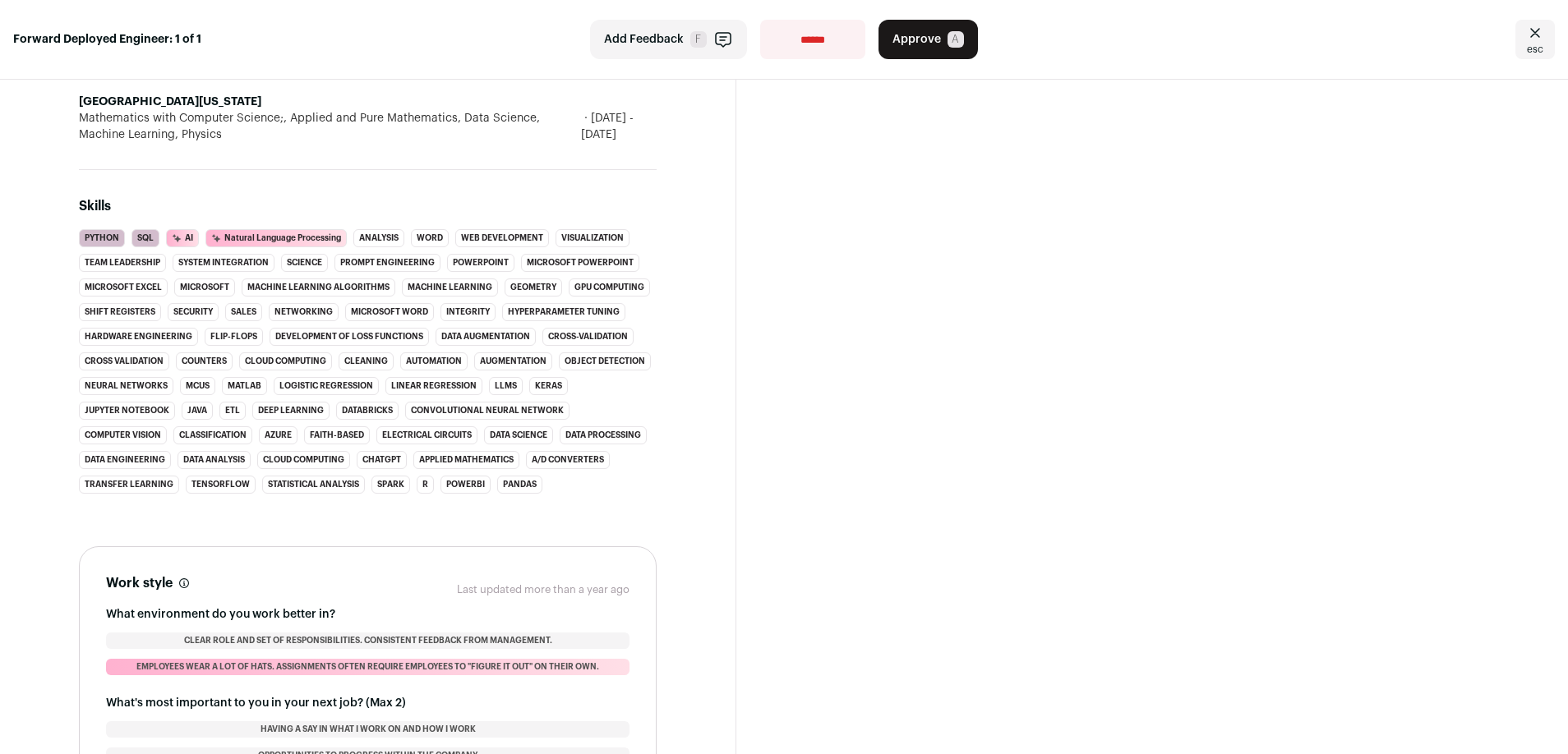
click at [106, 240] on li "Python" at bounding box center [102, 239] width 46 height 18
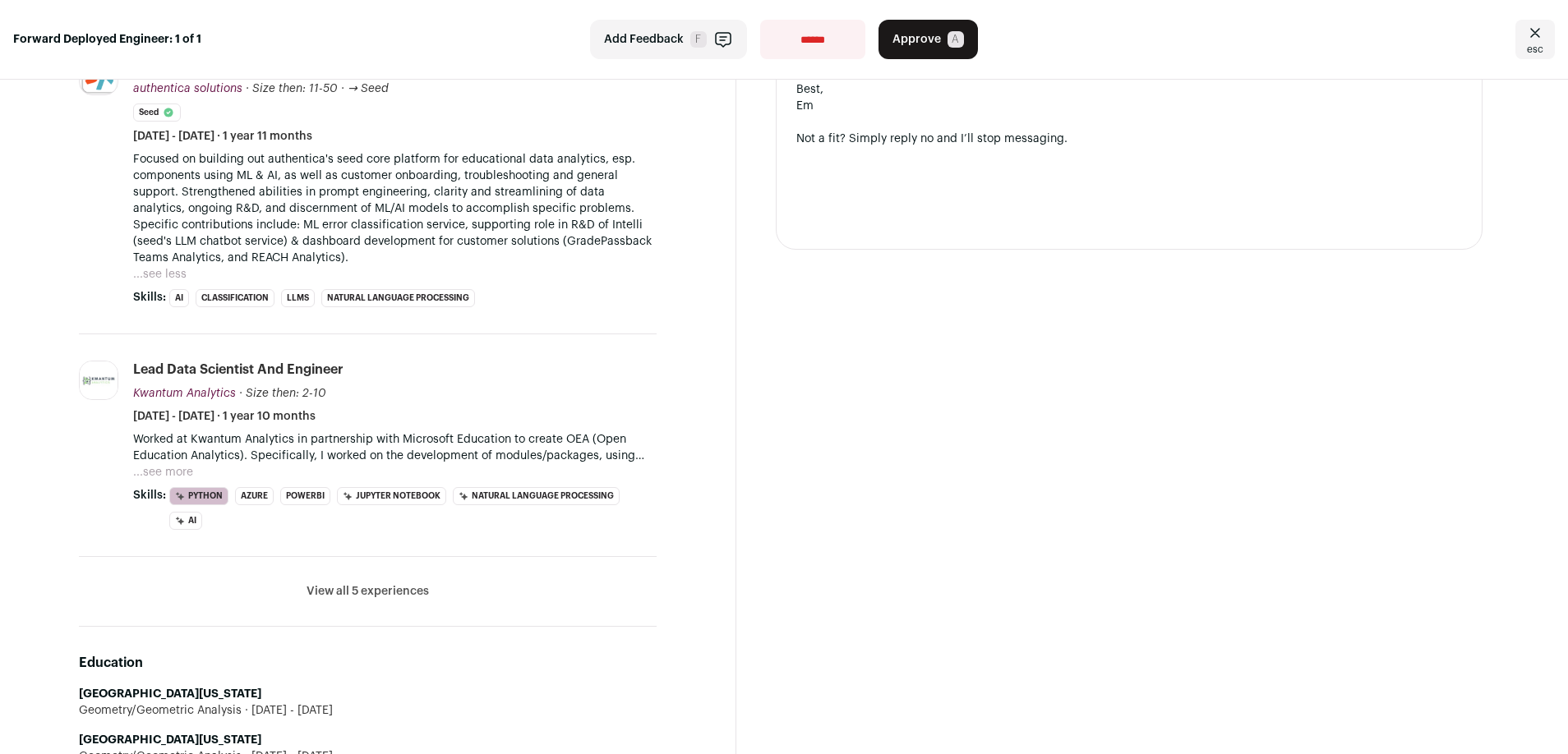
scroll to position [605, 0]
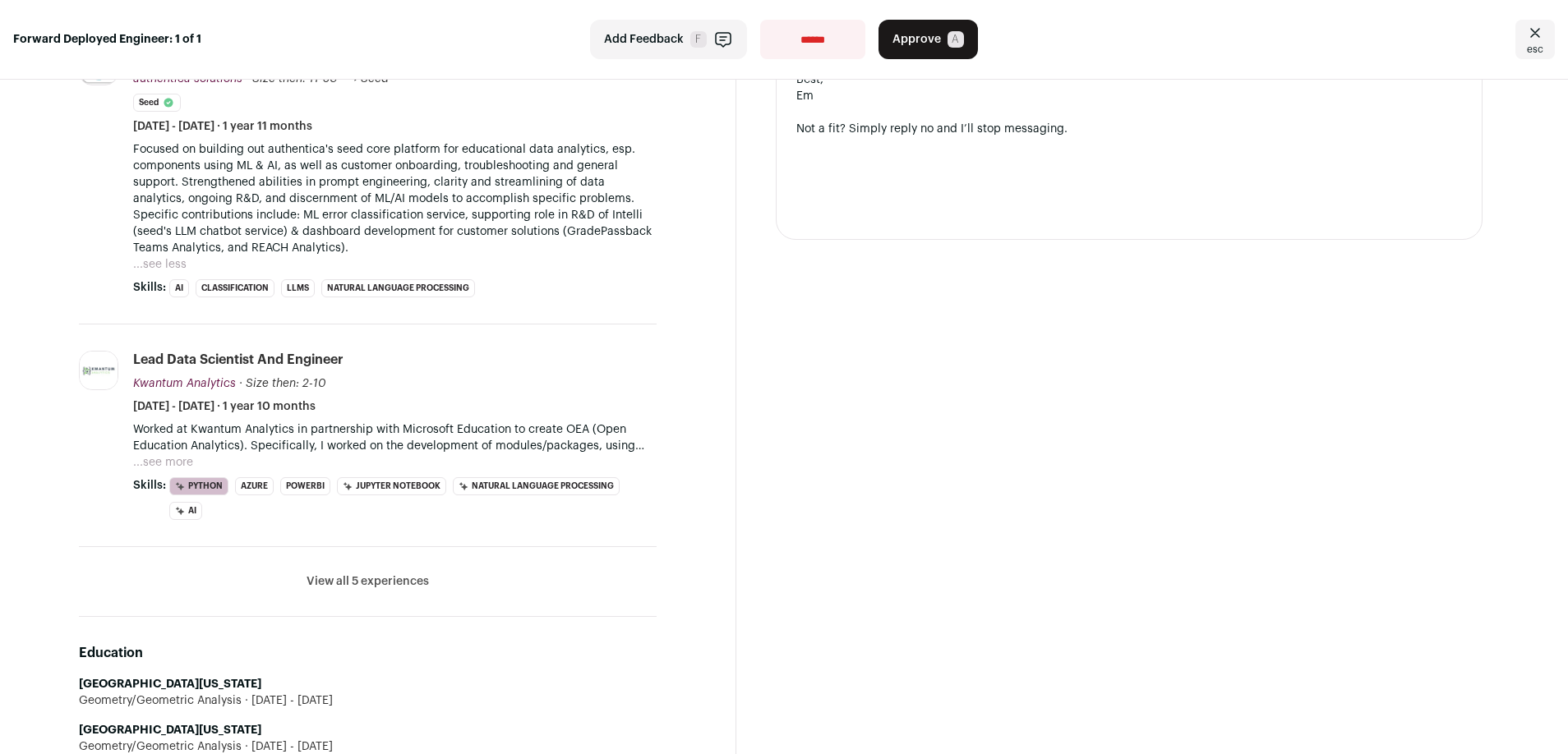
click at [172, 459] on button "...see more" at bounding box center [163, 463] width 60 height 16
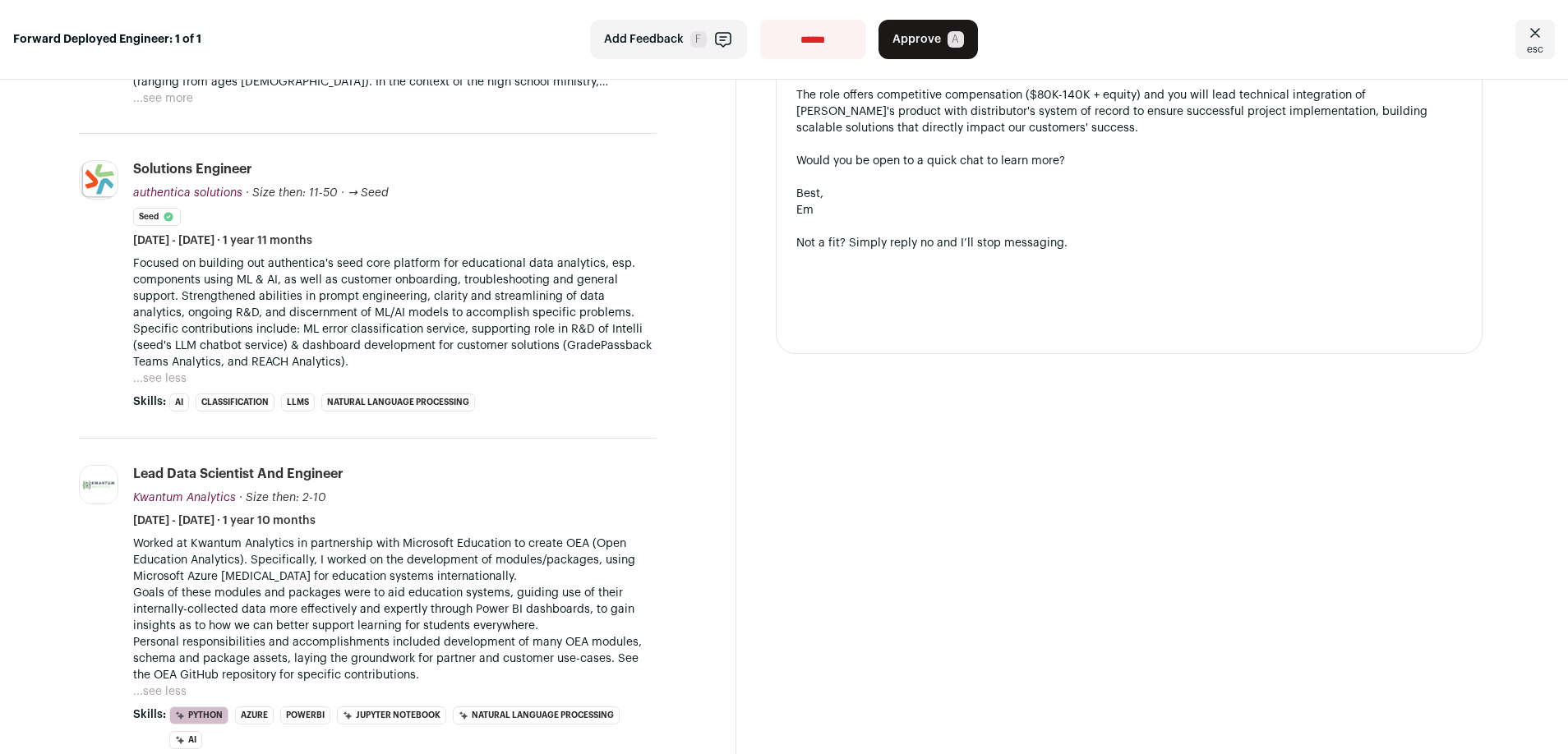
scroll to position [313, 0]
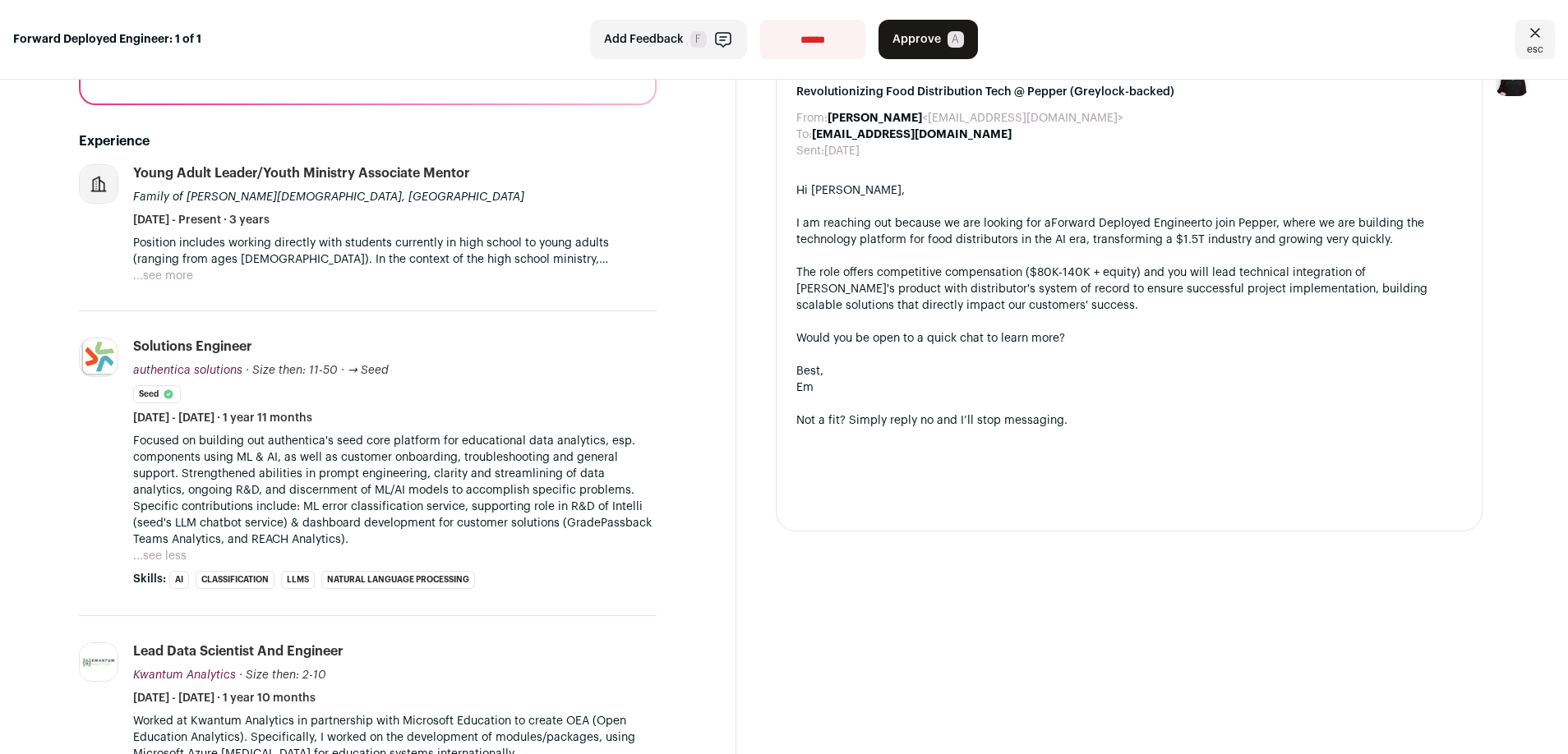
click at [175, 276] on button "...see more" at bounding box center [163, 276] width 60 height 16
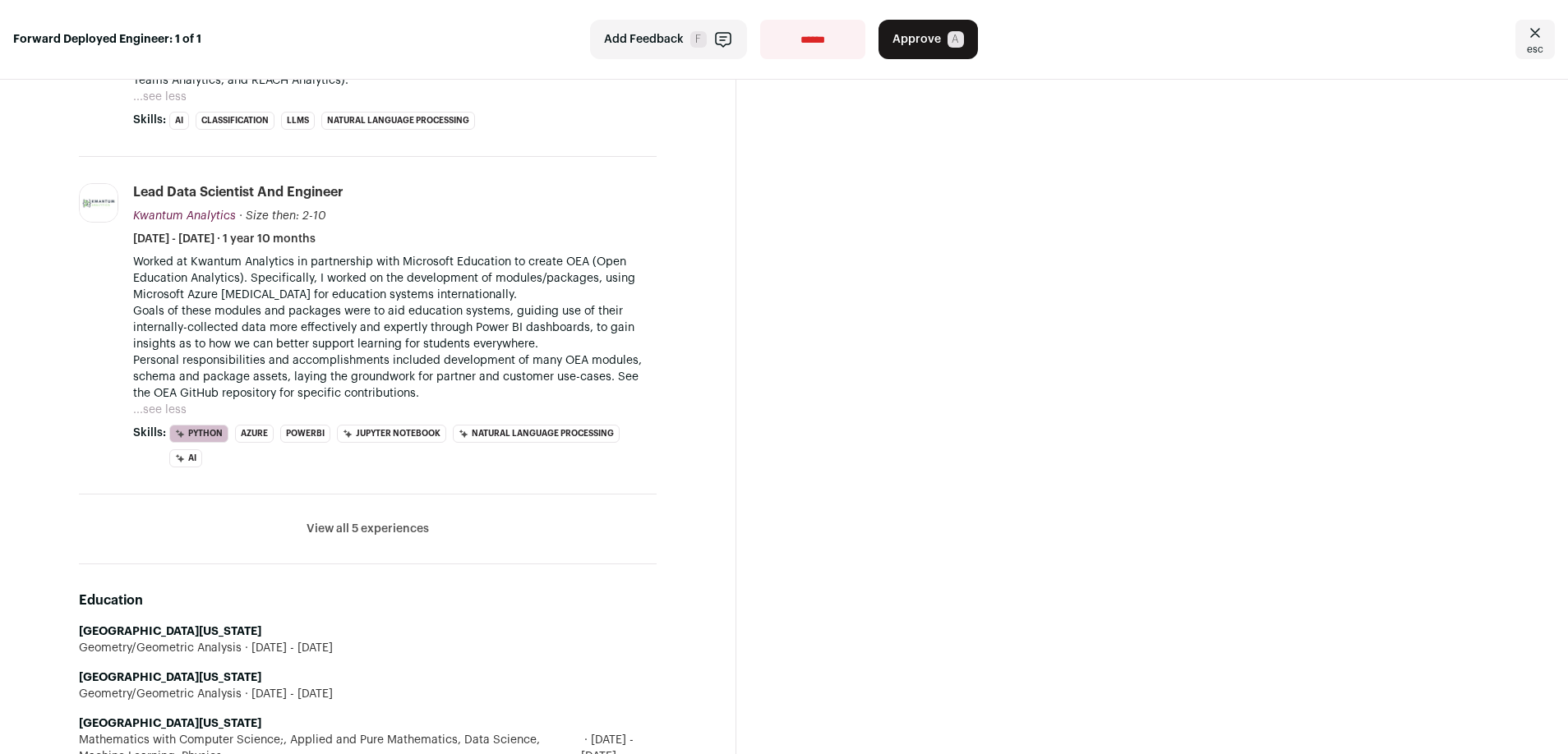
scroll to position [973, 0]
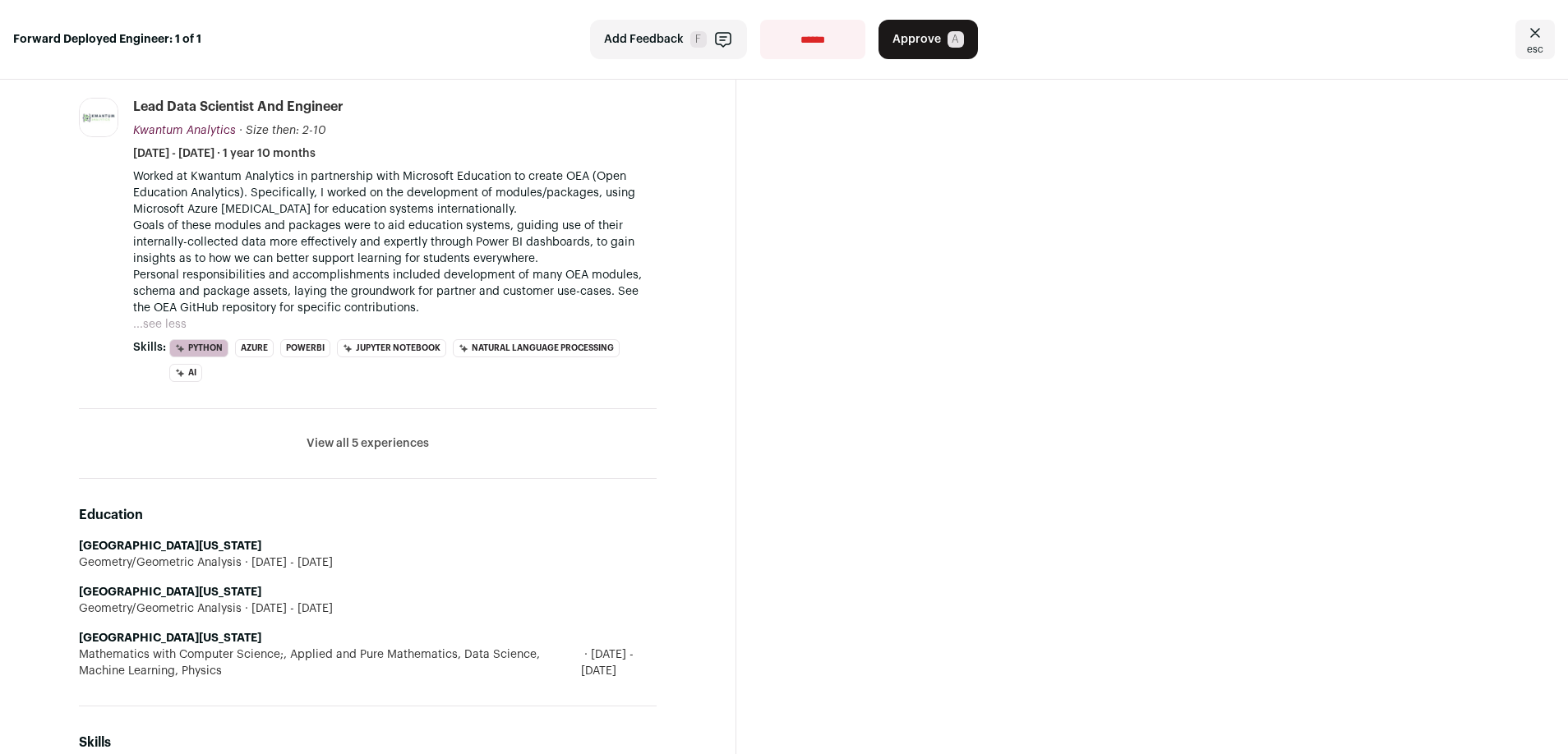
click at [400, 435] on button "View all 5 experiences" at bounding box center [368, 443] width 122 height 16
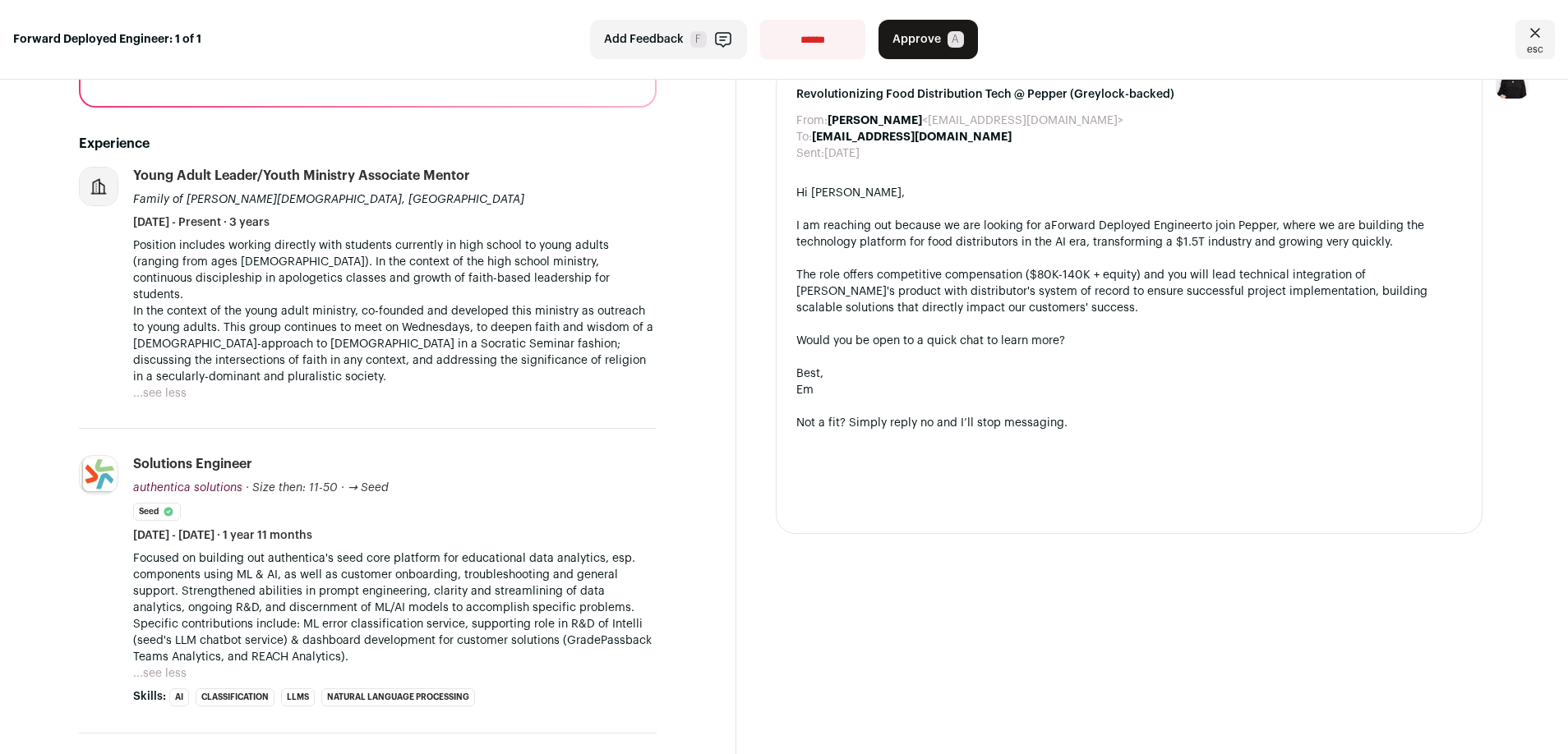
scroll to position [304, 0]
